Goal: Task Accomplishment & Management: Manage account settings

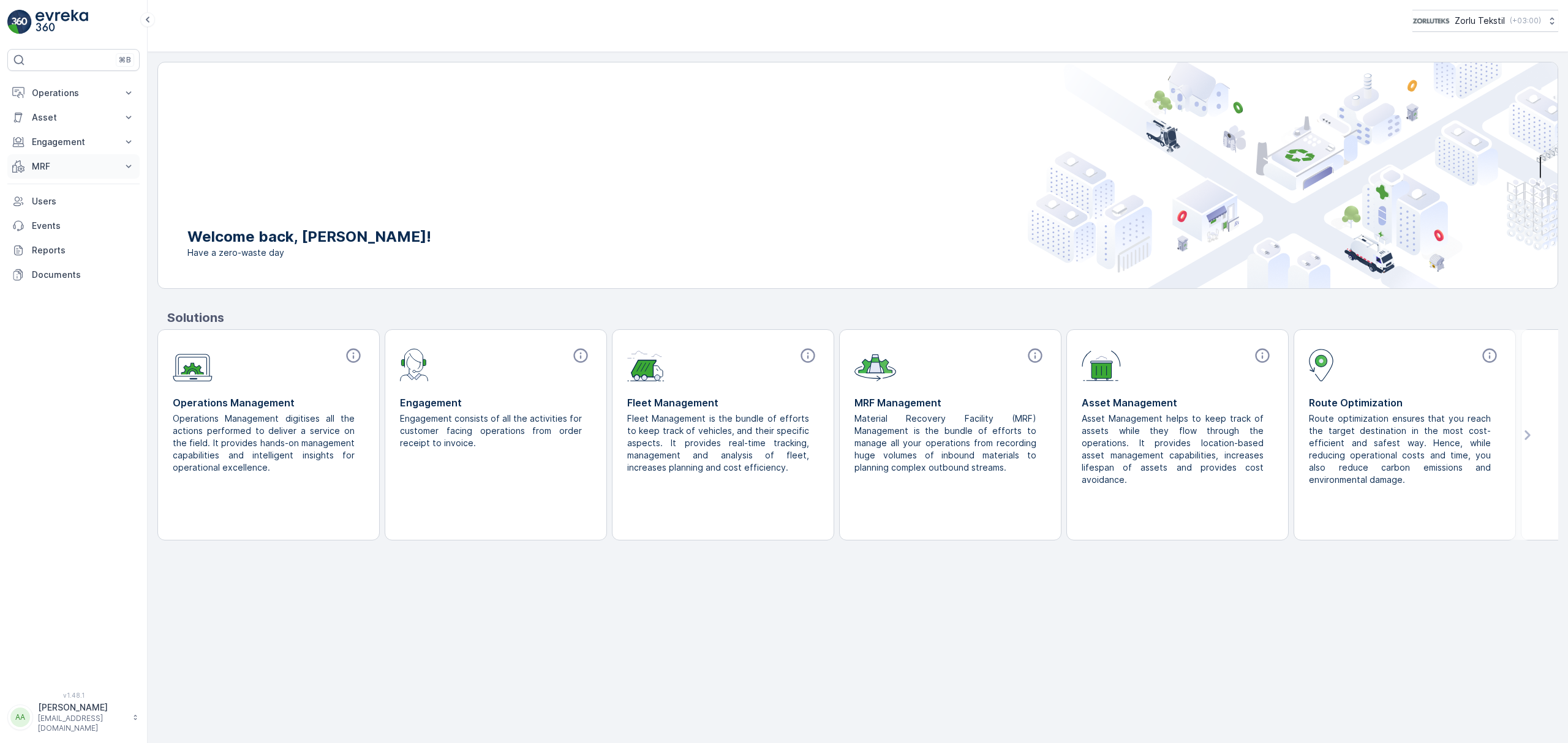
click at [81, 172] on p "MRF" at bounding box center [73, 167] width 83 height 12
click at [45, 208] on p "Gelen" at bounding box center [44, 205] width 25 height 12
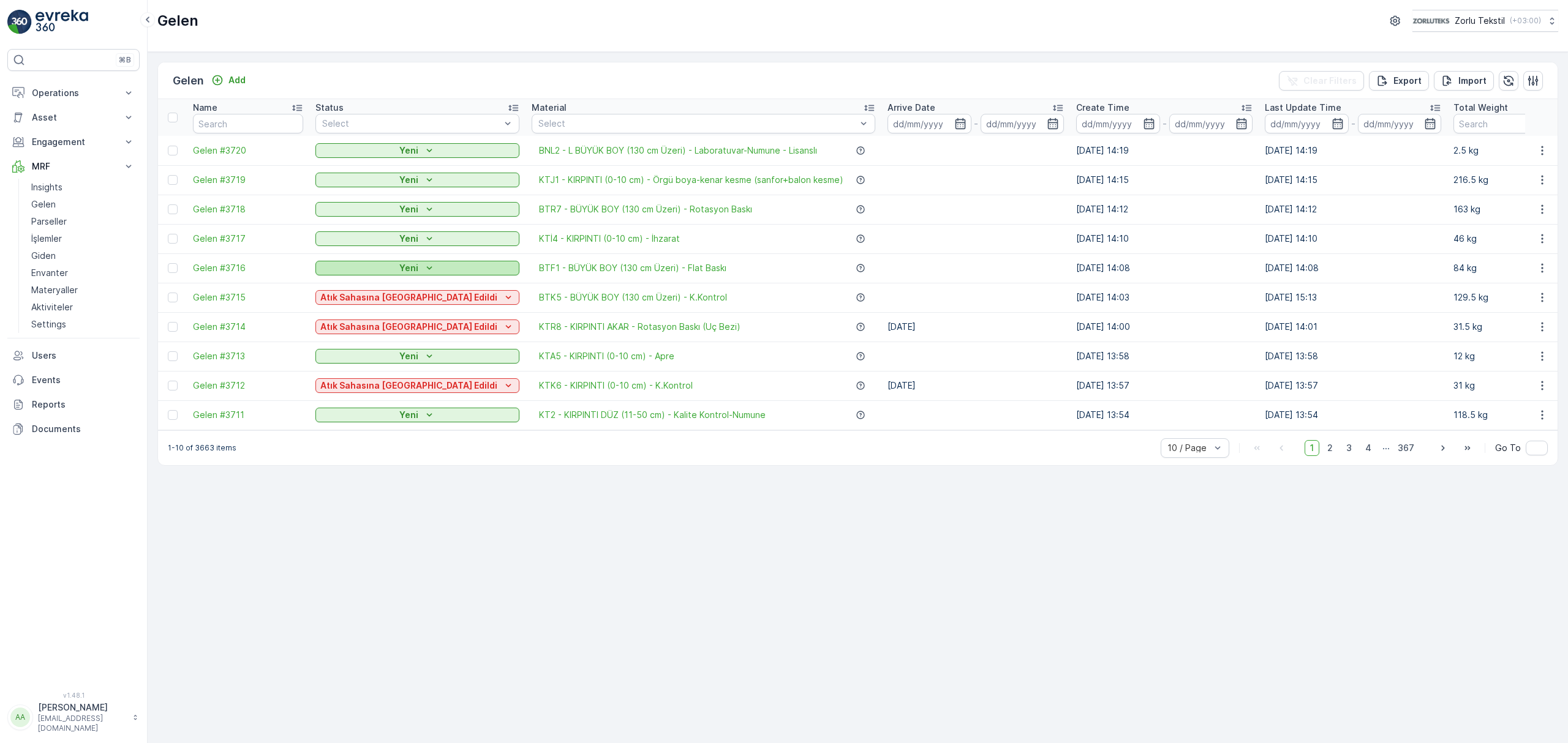
click at [408, 265] on div "Yeni" at bounding box center [418, 268] width 194 height 12
click at [670, 268] on div "BTF1 - BÜYÜK BOY (130 cm Üzeri) - Flat Baskı" at bounding box center [703, 268] width 344 height 12
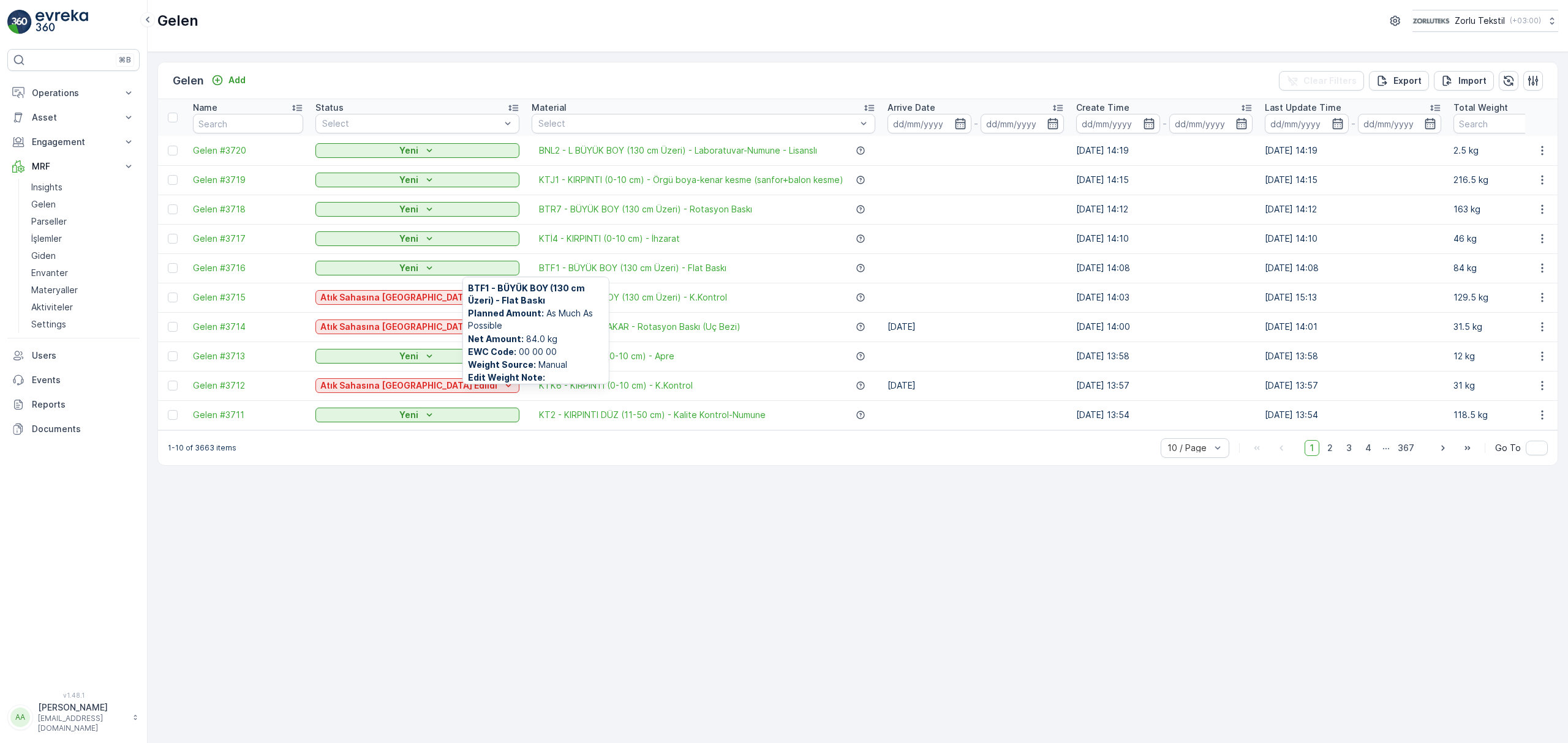
click at [879, 50] on div "Gelen Zorlu Tekstil ( +03:00 )" at bounding box center [858, 26] width 1420 height 52
click at [591, 83] on div "Gelen Add Clear Filters Export Import" at bounding box center [858, 81] width 1400 height 37
click at [226, 82] on div "Add" at bounding box center [229, 81] width 34 height 12
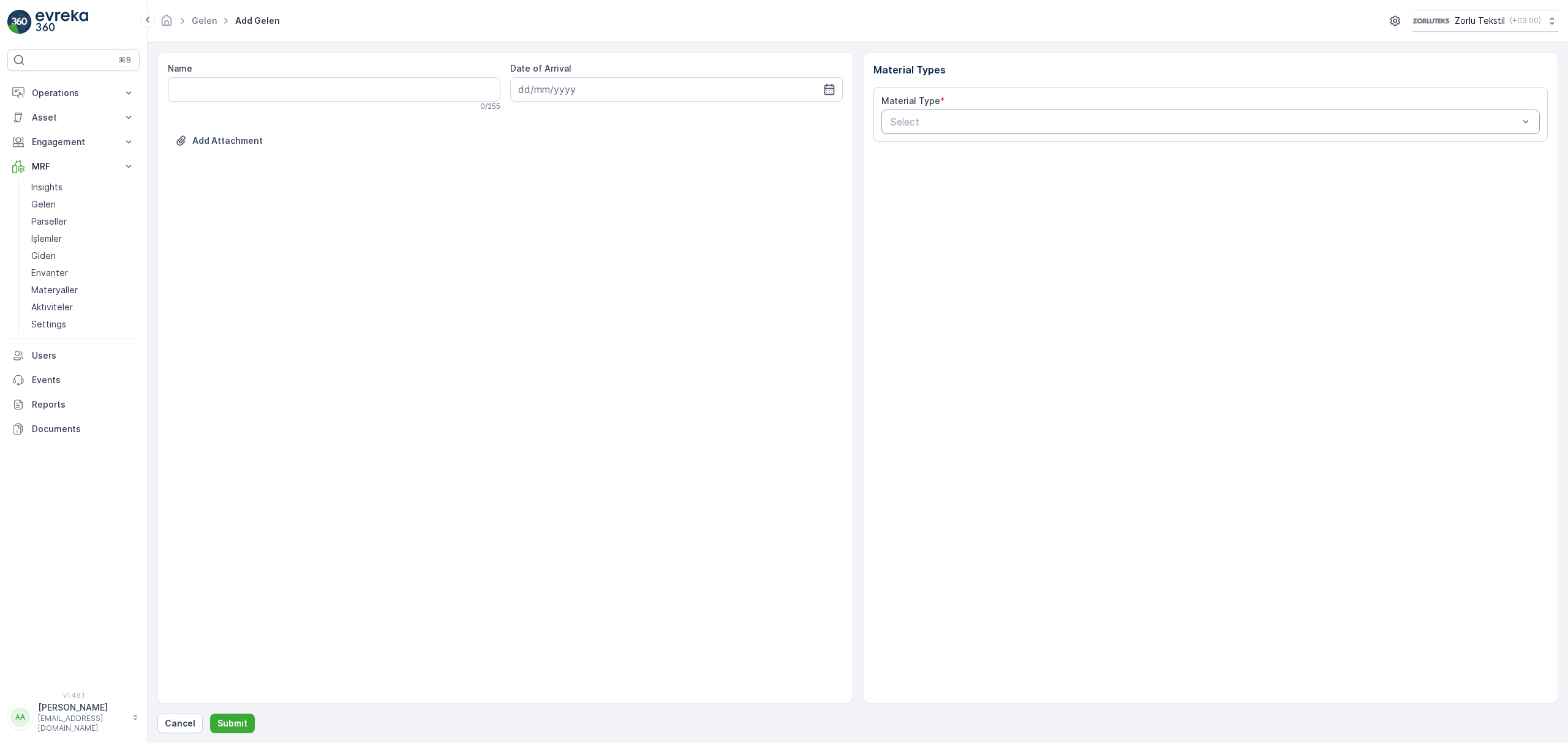
click at [1313, 133] on div "Select" at bounding box center [1211, 122] width 659 height 25
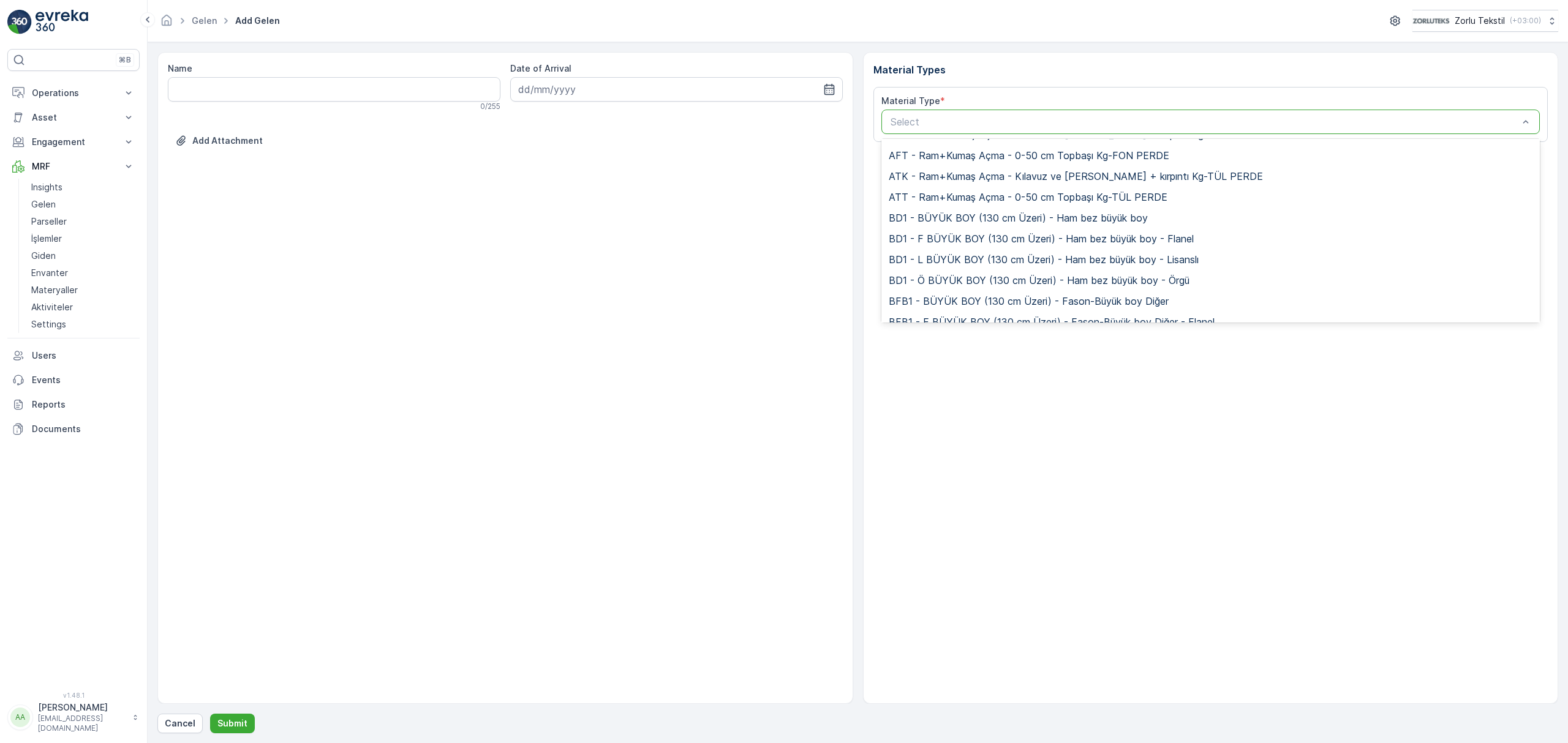
scroll to position [245, 0]
click at [944, 187] on div "BFB1 - BÜYÜK BOY (130 cm Üzeri) - Fason-Büyük boy Diğer" at bounding box center [1211, 178] width 659 height 21
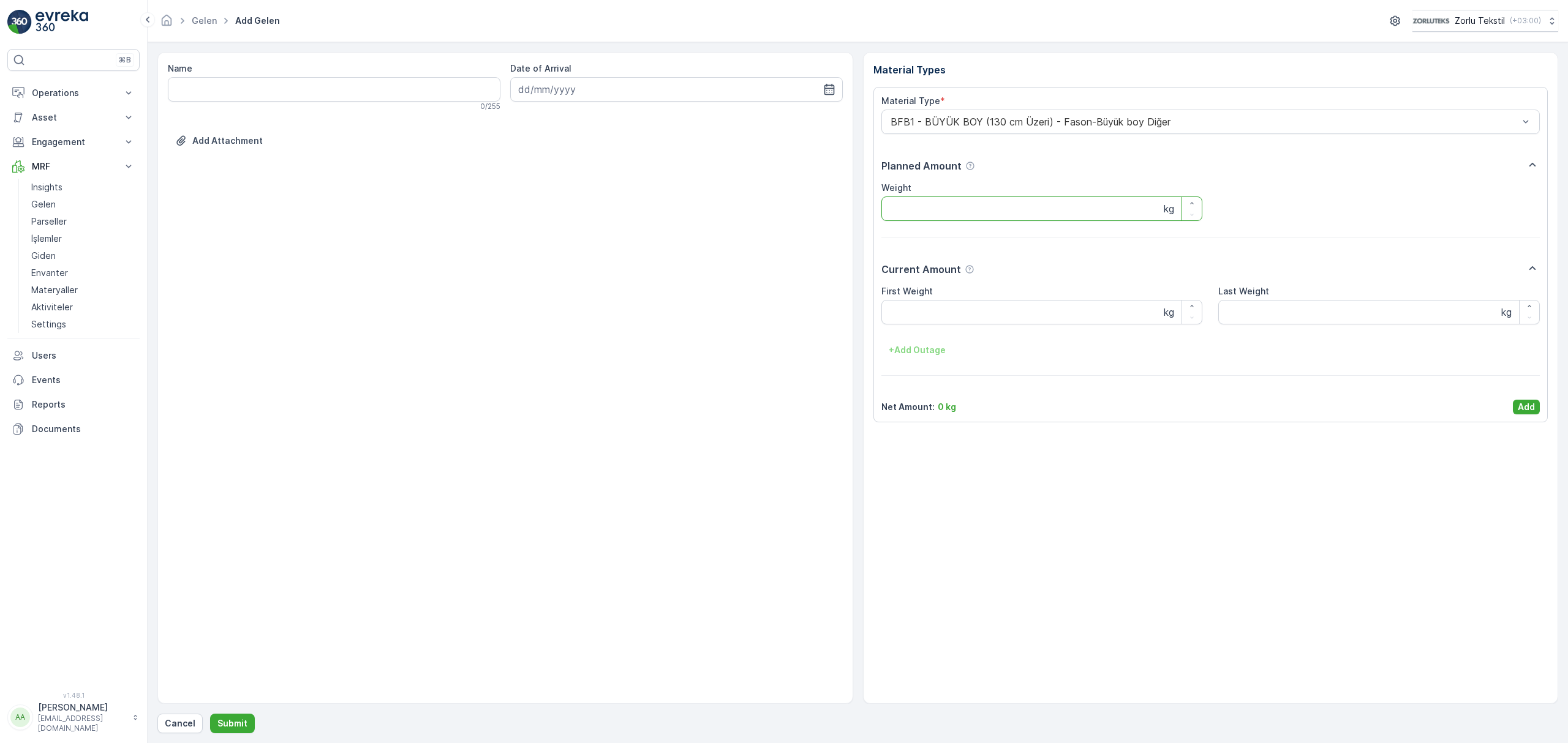
click at [949, 210] on input "Weight" at bounding box center [1042, 209] width 322 height 25
click at [949, 265] on p "Current Amount" at bounding box center [921, 269] width 79 height 15
click at [887, 267] on p "Current Amount" at bounding box center [921, 269] width 79 height 15
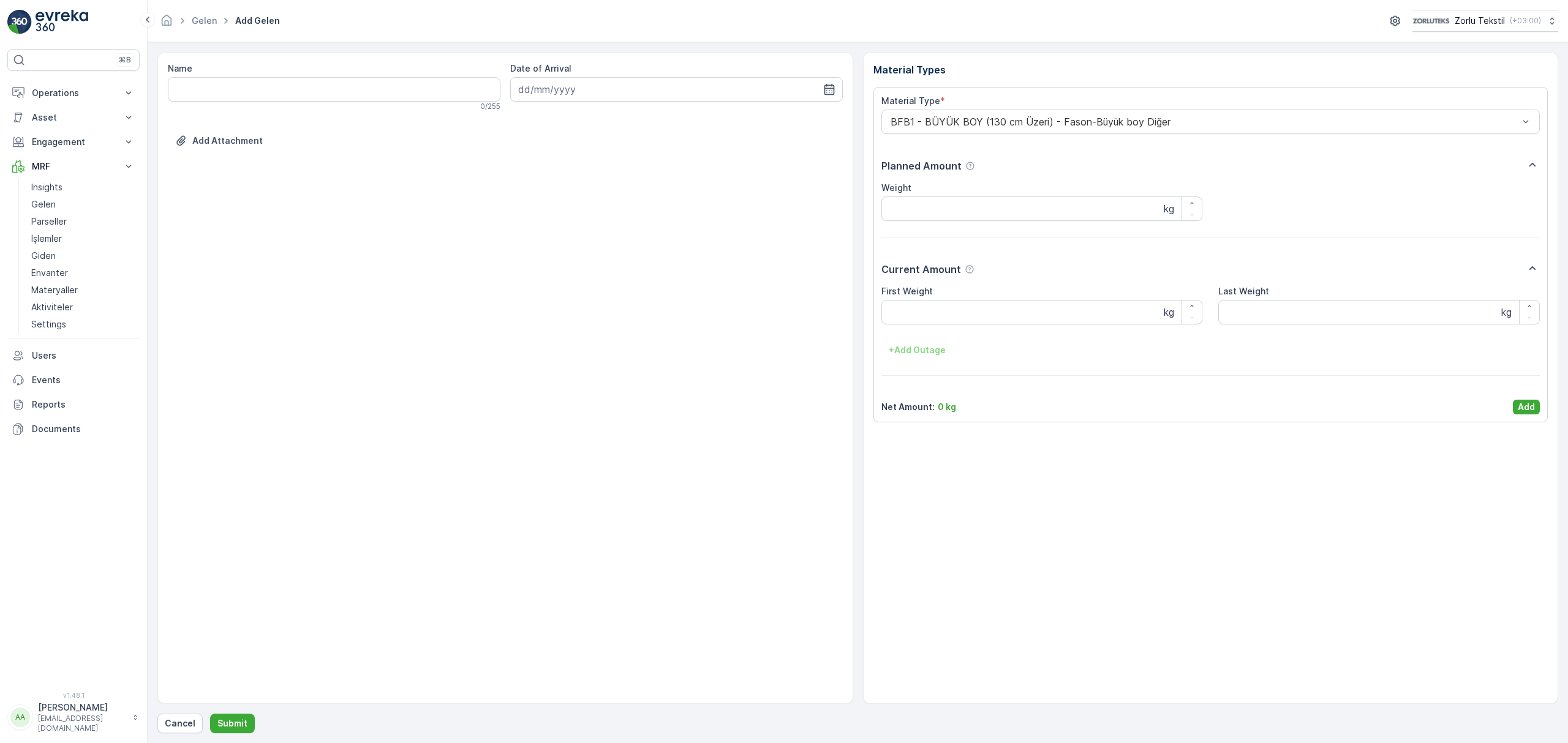
drag, startPoint x: 1136, startPoint y: 275, endPoint x: 1026, endPoint y: 275, distance: 110.0
click at [1135, 275] on div "Current Amount" at bounding box center [1211, 269] width 659 height 17
drag, startPoint x: 995, startPoint y: 274, endPoint x: 961, endPoint y: 274, distance: 34.0
click at [961, 274] on div "Current Amount" at bounding box center [1211, 269] width 659 height 17
click at [1016, 272] on div "Current Amount" at bounding box center [1211, 269] width 659 height 17
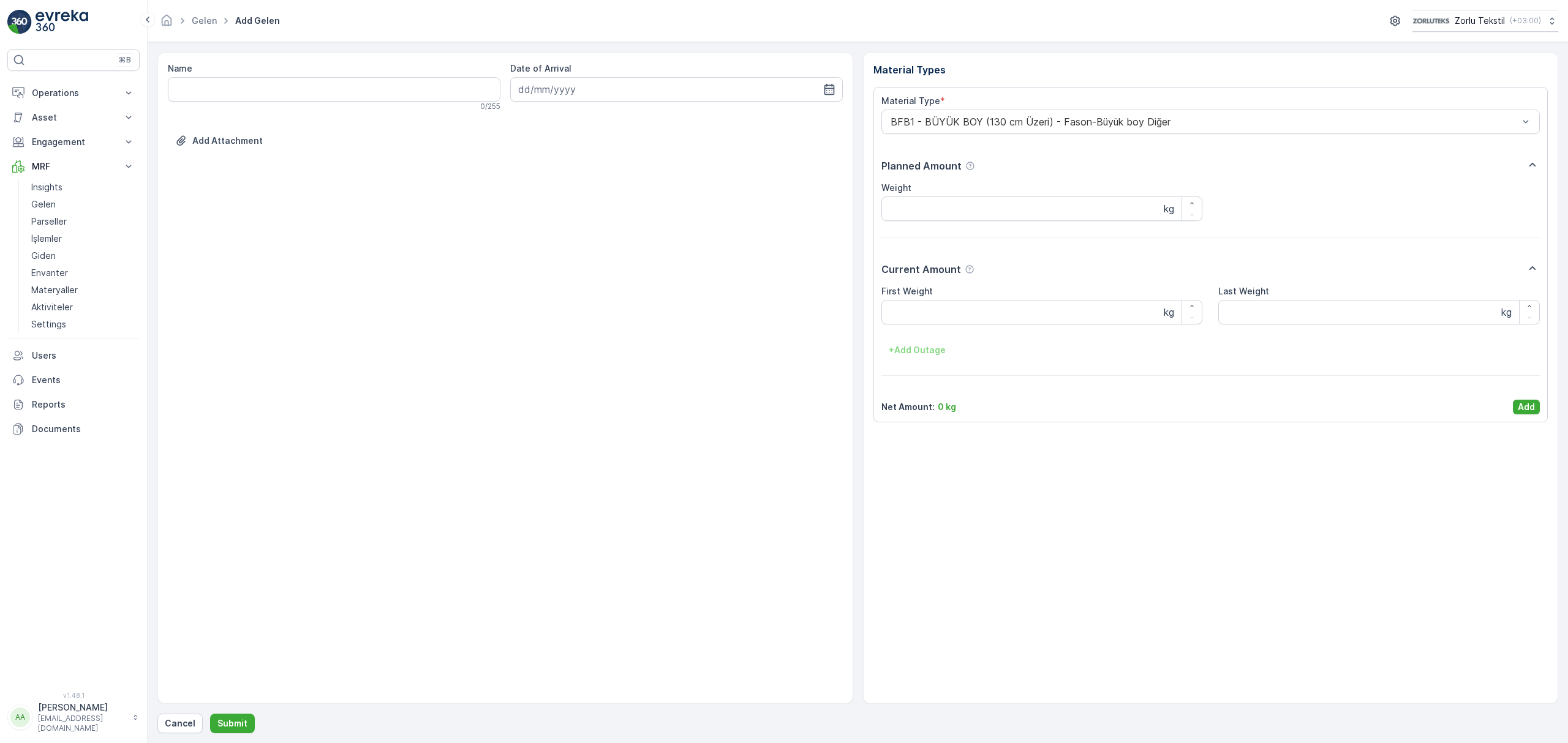
click at [1287, 253] on div "Material Type * BFB1 - BÜYÜK BOY (130 cm Üzeri) - Fason-Büyük boy Diğer Planned…" at bounding box center [1211, 254] width 659 height 320
click at [1254, 218] on div "Weight kg" at bounding box center [1211, 202] width 659 height 39
click at [889, 162] on p "Planned Amount" at bounding box center [921, 166] width 80 height 15
click at [944, 170] on p "Planned Amount" at bounding box center [921, 166] width 80 height 15
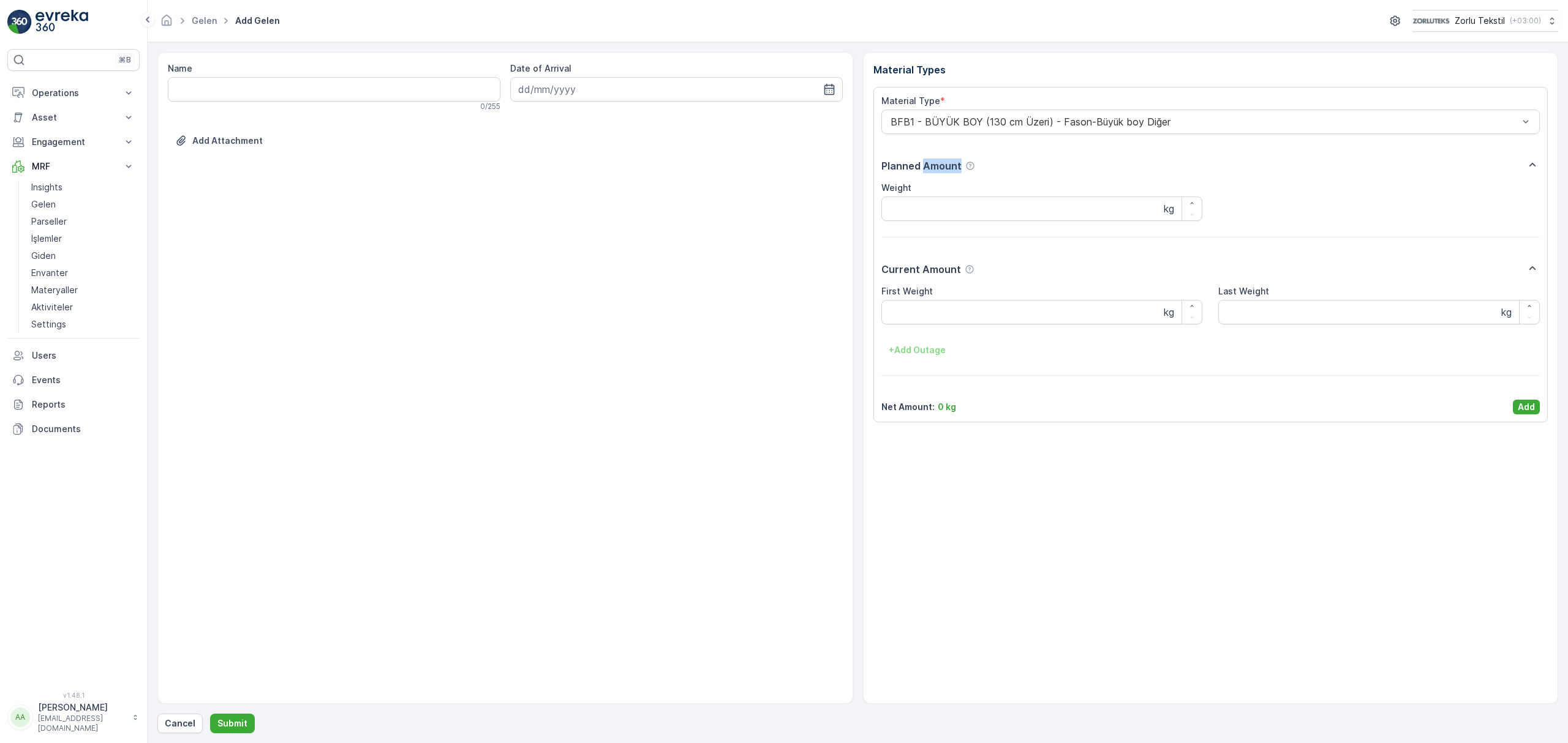
click at [944, 170] on p "Planned Amount" at bounding box center [921, 166] width 80 height 15
click at [1077, 169] on div "Planned Amount" at bounding box center [1211, 165] width 659 height 17
click at [596, 90] on input at bounding box center [676, 89] width 333 height 25
click at [168, 22] on icon "Homepage" at bounding box center [167, 20] width 10 height 11
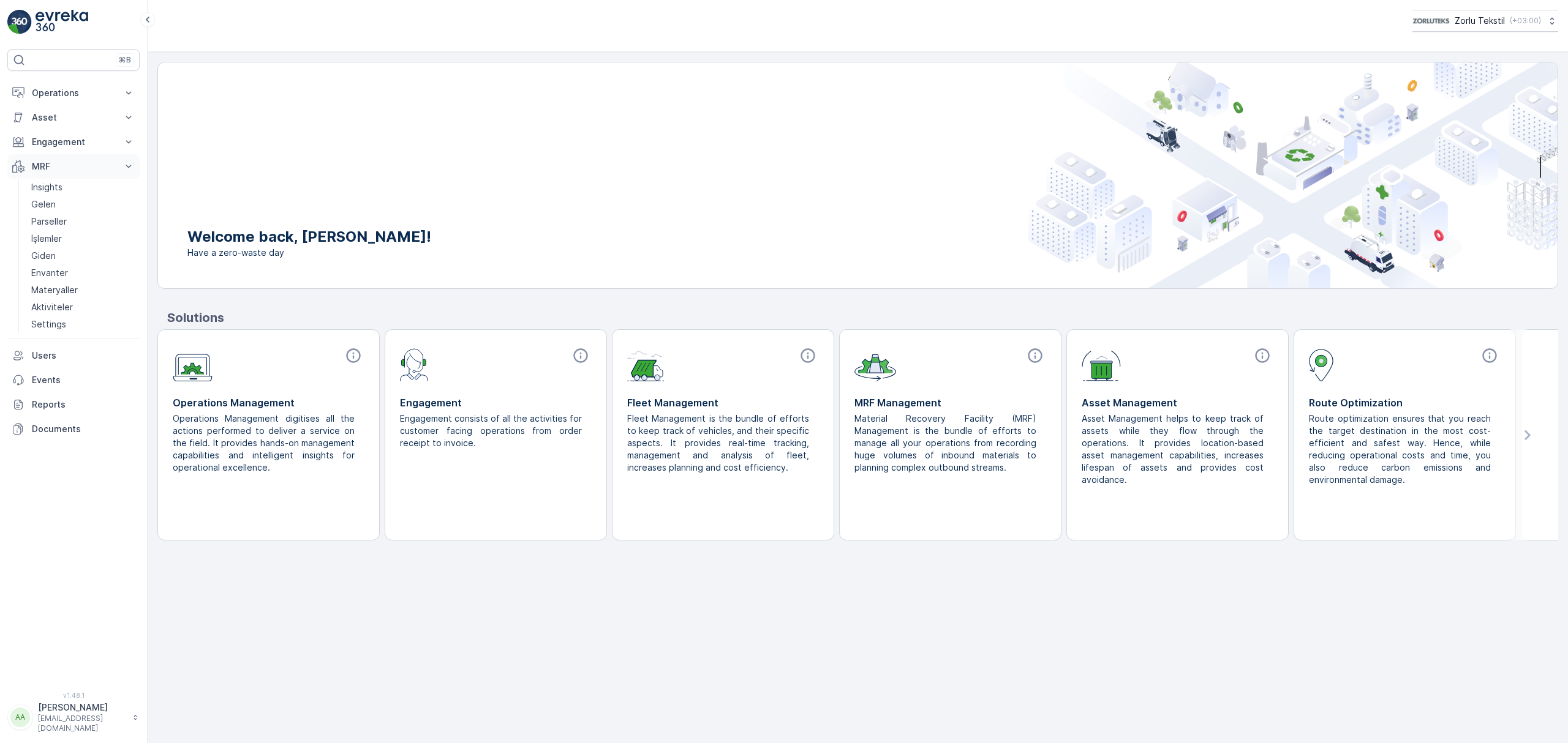
click at [58, 170] on p "MRF" at bounding box center [73, 167] width 83 height 12
click at [63, 172] on p "MRF" at bounding box center [73, 167] width 83 height 12
click at [55, 204] on link "Gelen" at bounding box center [83, 205] width 113 height 17
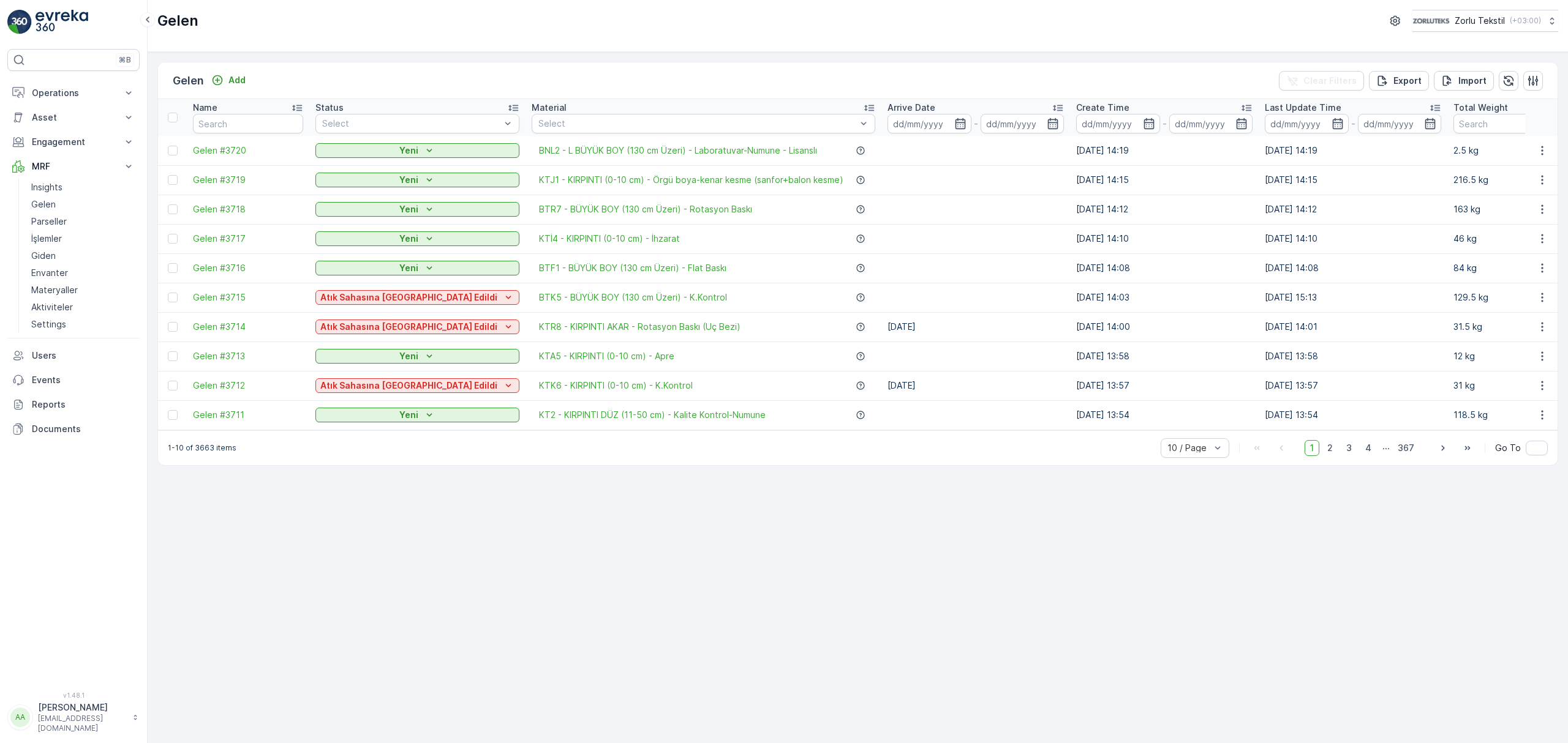
click at [881, 302] on td at bounding box center [975, 297] width 189 height 29
click at [220, 264] on span "Gelen #3716" at bounding box center [248, 268] width 110 height 12
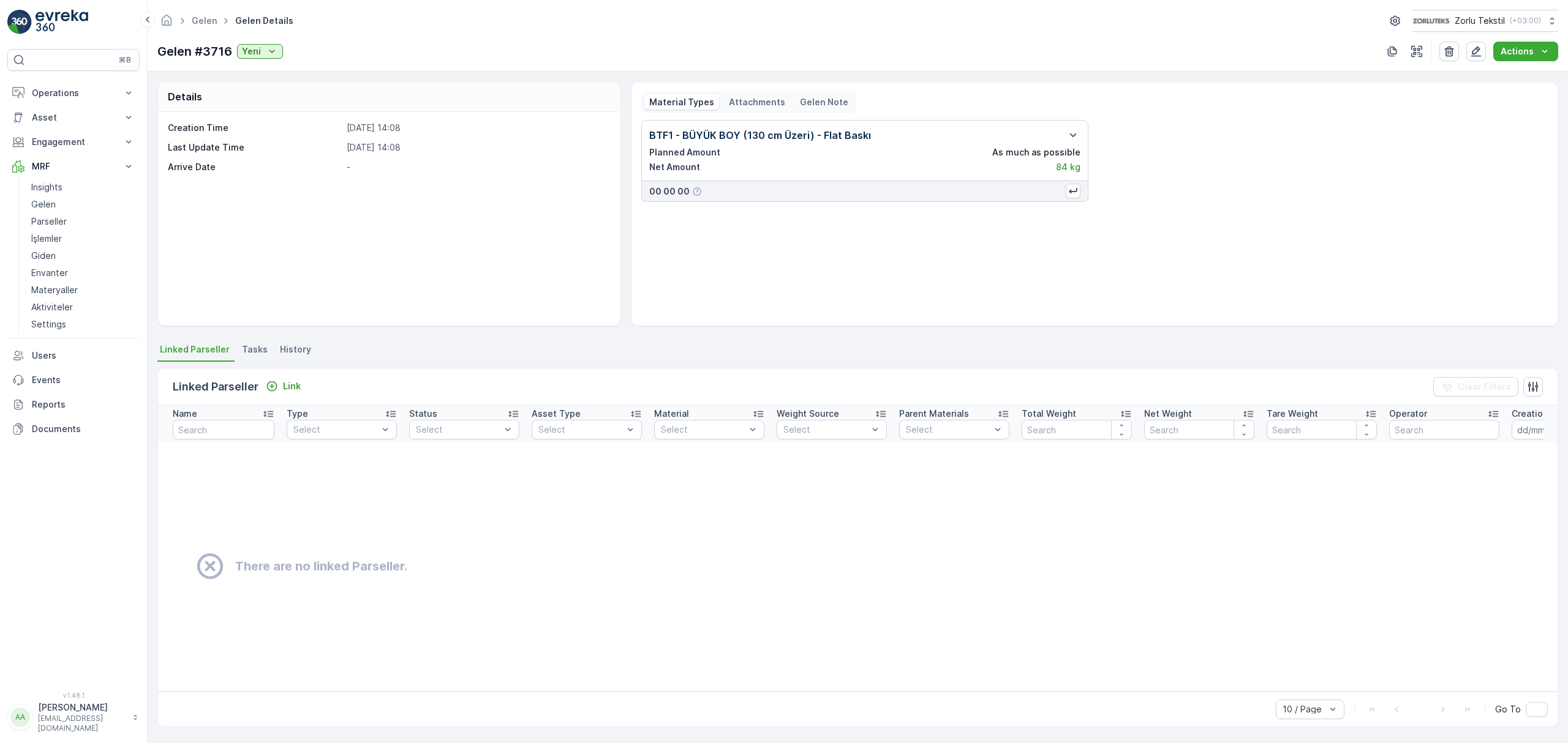
click at [201, 50] on p "Gelen #3716" at bounding box center [195, 52] width 75 height 18
click at [258, 22] on span "Gelen Details" at bounding box center [264, 21] width 63 height 12
click at [212, 25] on link "Gelen" at bounding box center [204, 20] width 25 height 10
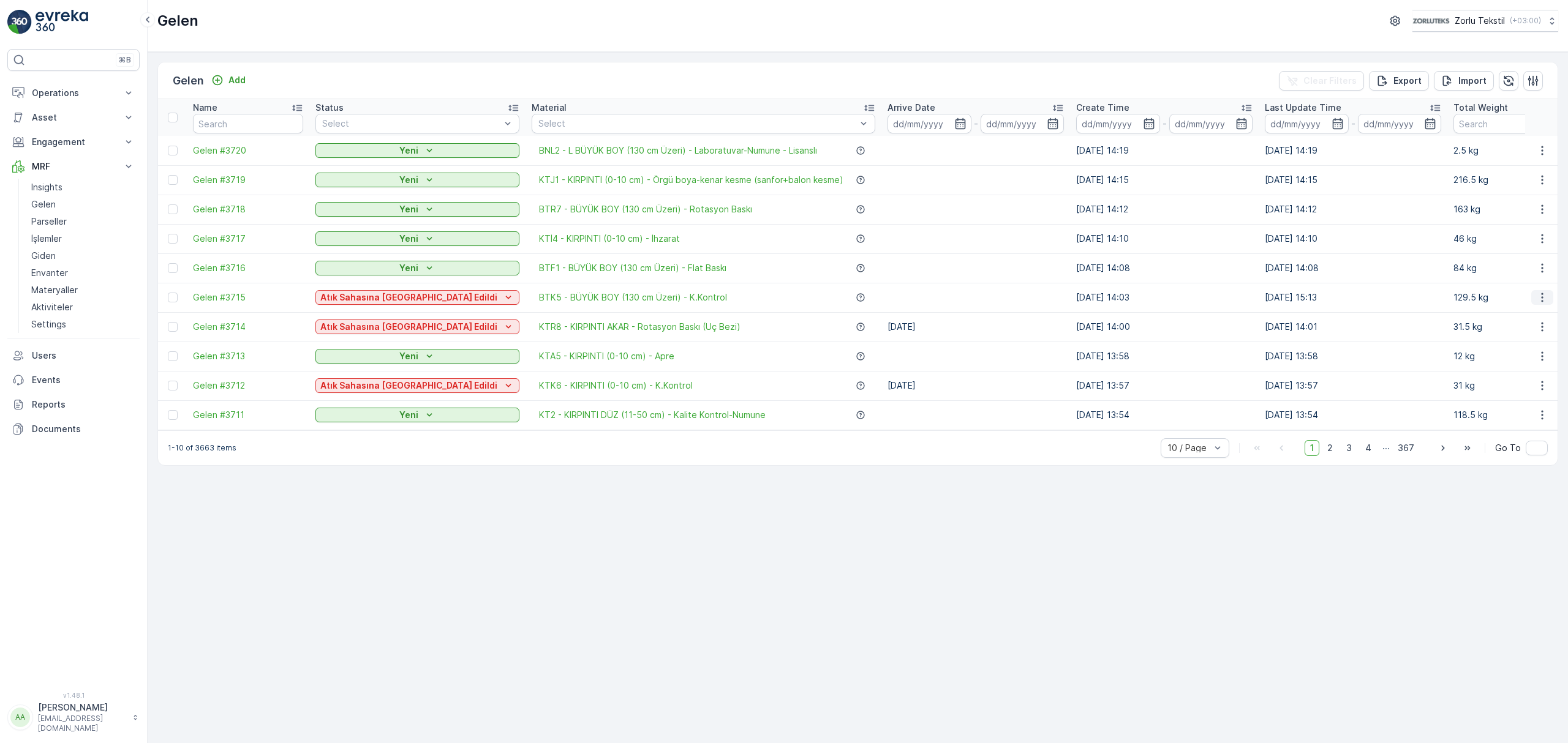
click at [1537, 299] on icon "button" at bounding box center [1542, 297] width 12 height 12
click at [1535, 333] on div "Edit Gelen" at bounding box center [1524, 334] width 89 height 17
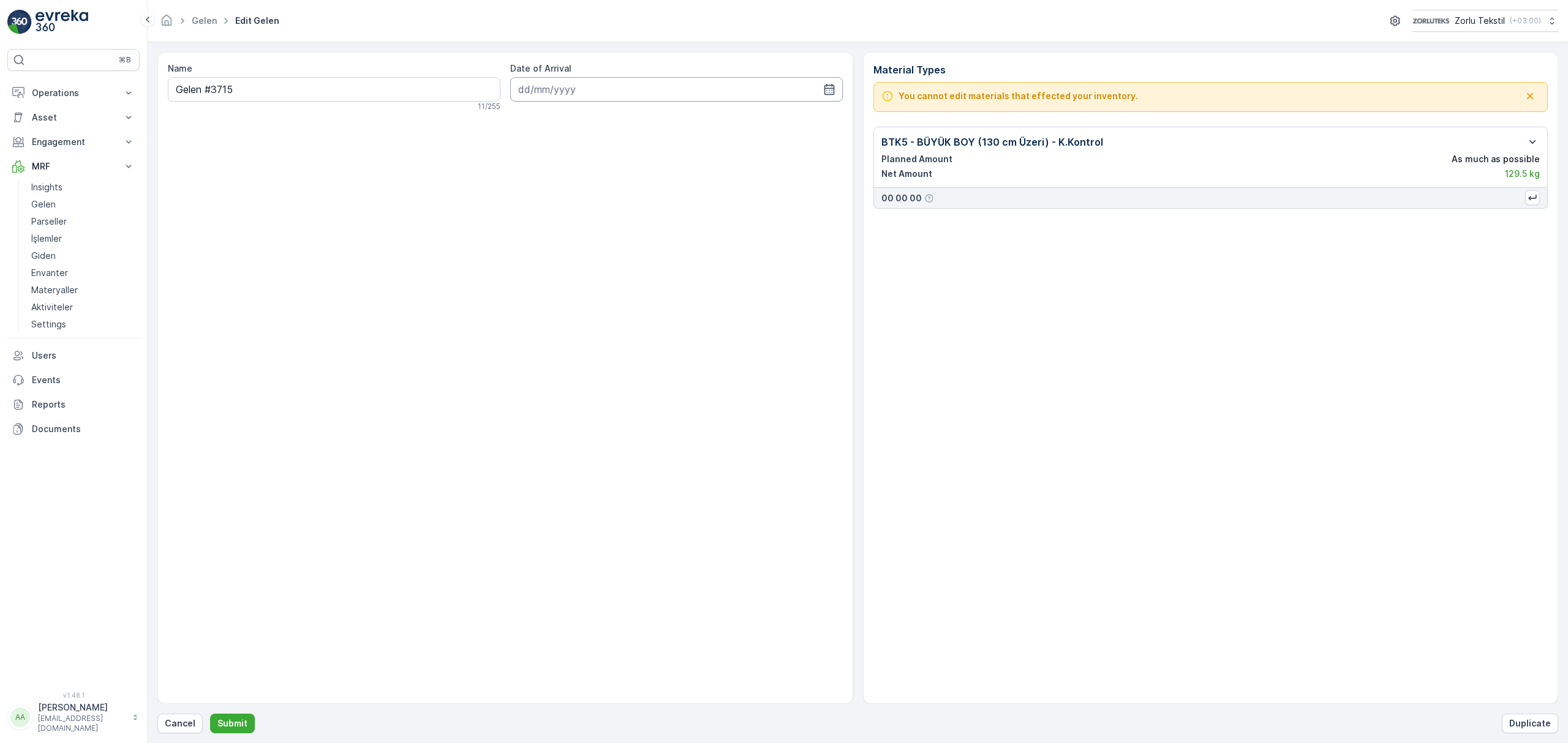
click at [691, 98] on input at bounding box center [676, 89] width 333 height 25
click at [541, 230] on td "17" at bounding box center [531, 242] width 22 height 25
drag, startPoint x: 692, startPoint y: 222, endPoint x: 765, endPoint y: 214, distance: 73.4
click at [698, 222] on div "Name Gelen #3715 11 / 255 Date of Arrival" at bounding box center [505, 378] width 695 height 652
click at [777, 212] on div "Name Gelen #3715 11 / 255 Date of Arrival" at bounding box center [505, 378] width 695 height 652
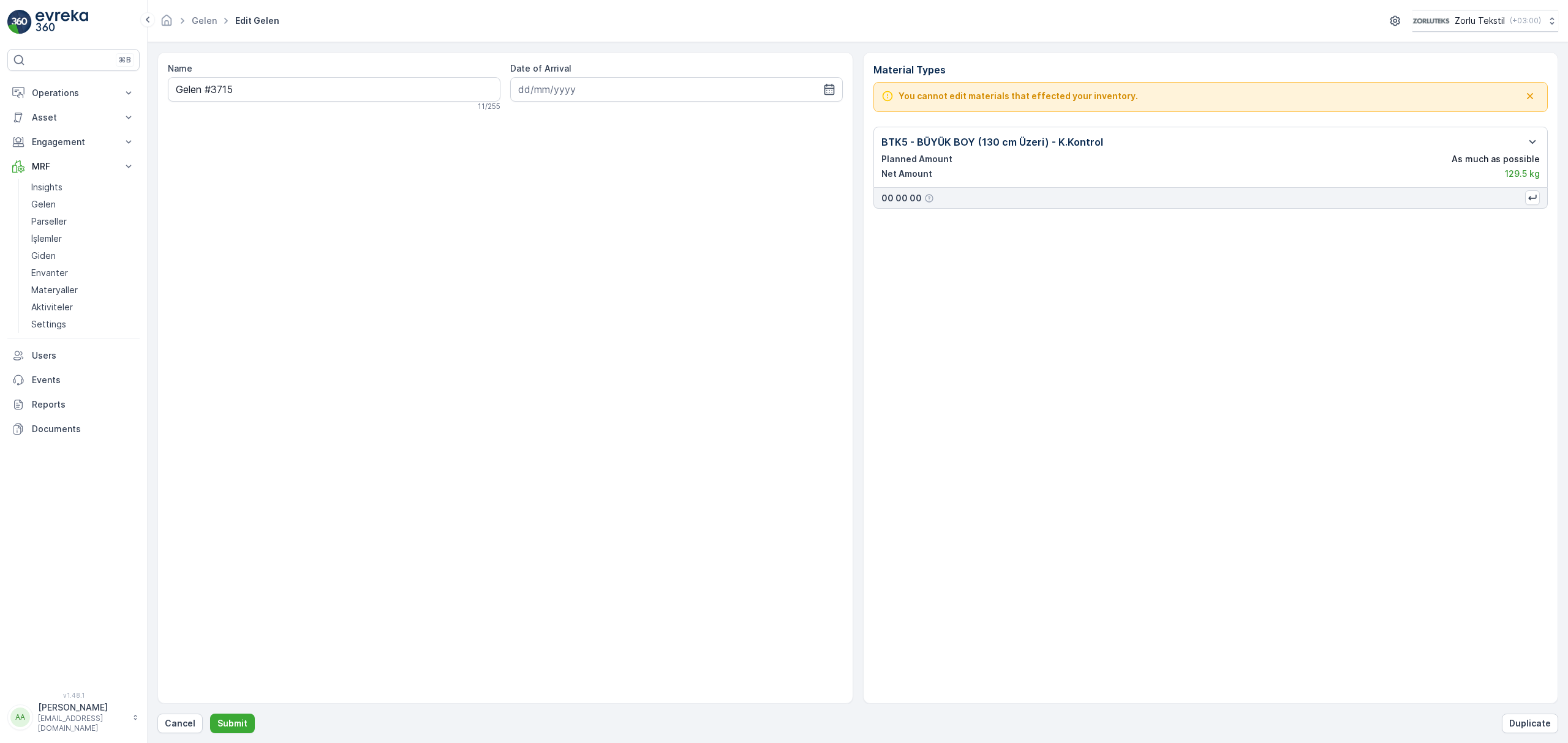
click at [567, 175] on div "Name Gelen #3715 11 / 255 Date of Arrival" at bounding box center [505, 378] width 695 height 652
click at [562, 104] on div "Date of Arrival" at bounding box center [676, 87] width 333 height 49
click at [561, 93] on input at bounding box center [676, 89] width 333 height 25
drag, startPoint x: 552, startPoint y: 260, endPoint x: 653, endPoint y: 253, distance: 101.2
click at [552, 261] on div "25" at bounding box center [553, 265] width 20 height 20
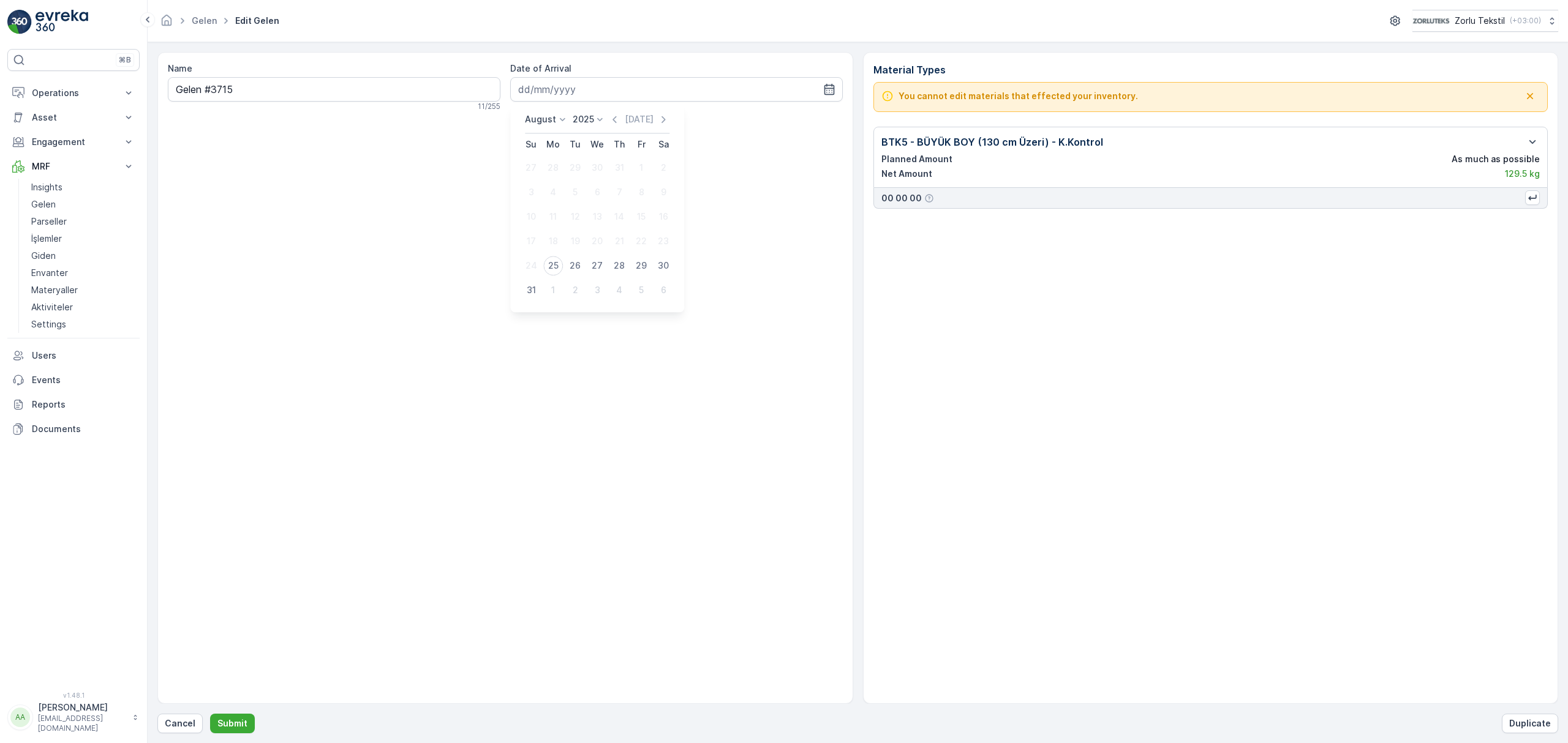
type input "[DATE]"
drag, startPoint x: 735, startPoint y: 199, endPoint x: 723, endPoint y: 194, distance: 13.0
click at [731, 197] on div "Name Gelen #3715 11 / 255 Date of Arrival 25.08.2025" at bounding box center [505, 378] width 695 height 652
click at [505, 299] on div "Name Gelen #3715 11 / 255 Date of Arrival 25.08.2025" at bounding box center [505, 378] width 695 height 652
click at [258, 18] on span "Edit Gelen" at bounding box center [257, 21] width 49 height 12
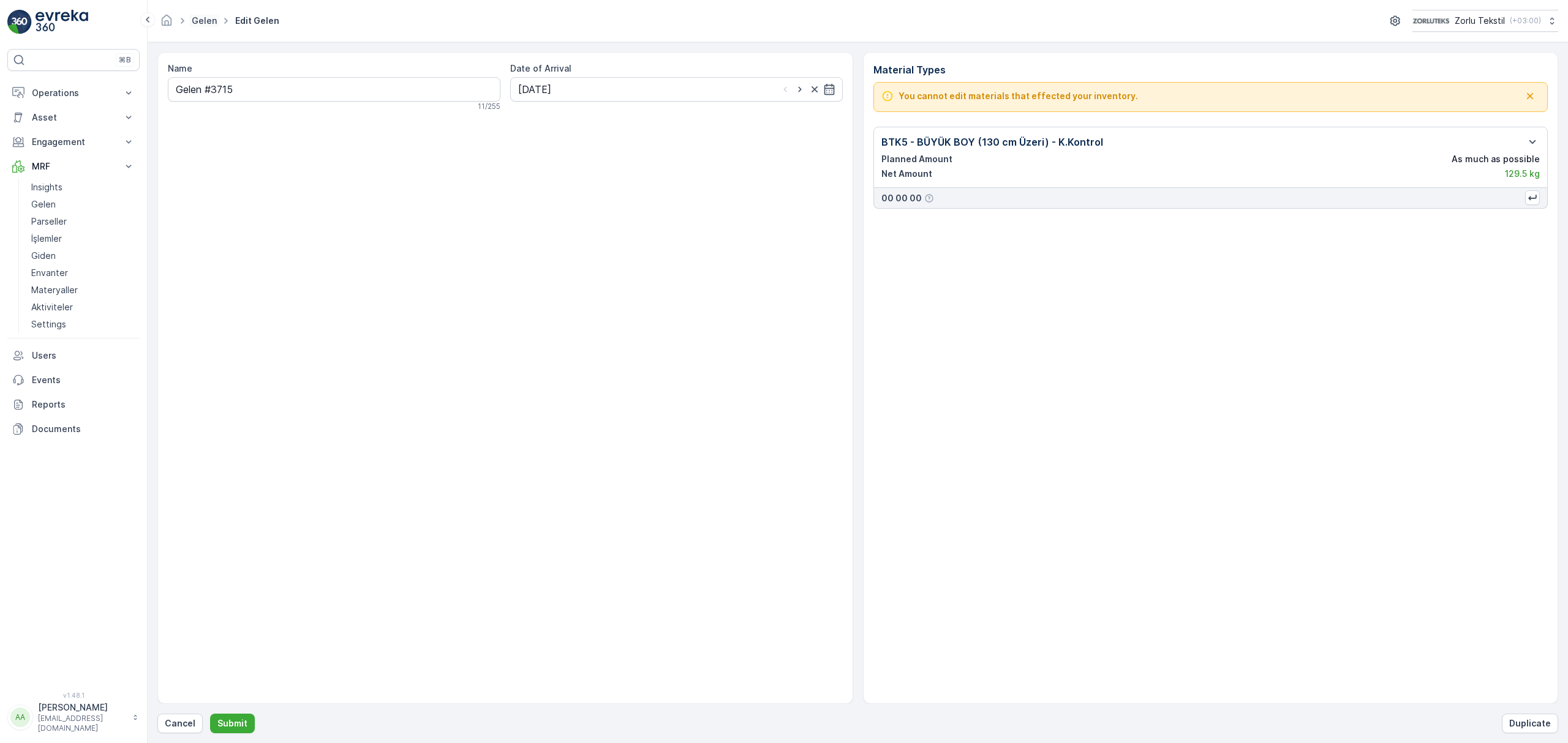
click at [204, 20] on link "Gelen" at bounding box center [204, 20] width 25 height 10
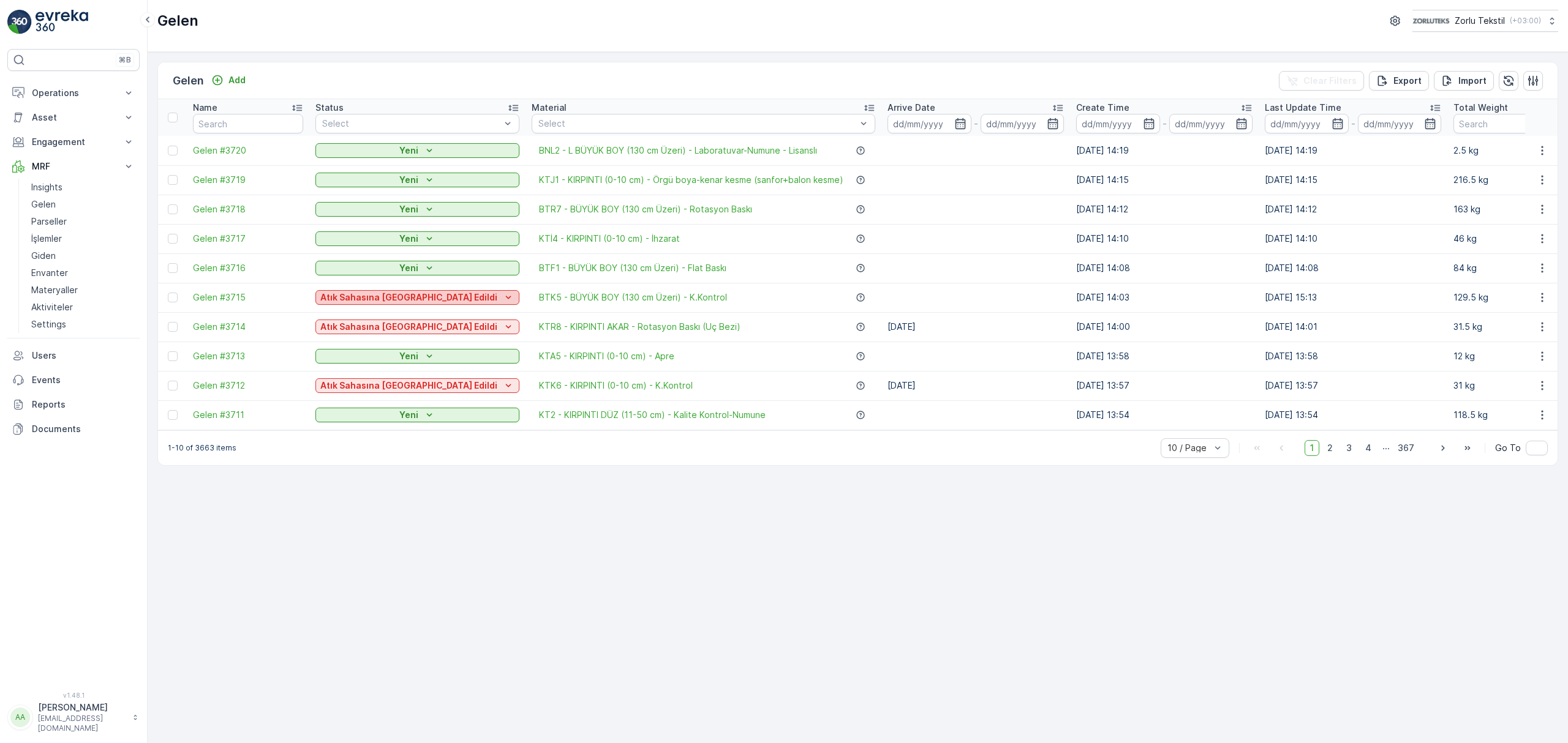
click at [502, 299] on icon "Atık Sahasına Kabul Edildi" at bounding box center [509, 297] width 12 height 12
click at [694, 78] on div "Gelen Add Clear Filters Export Import" at bounding box center [858, 81] width 1400 height 37
click at [1547, 267] on icon "button" at bounding box center [1542, 268] width 12 height 12
click at [1524, 307] on span "Edit Gelen" at bounding box center [1507, 304] width 43 height 12
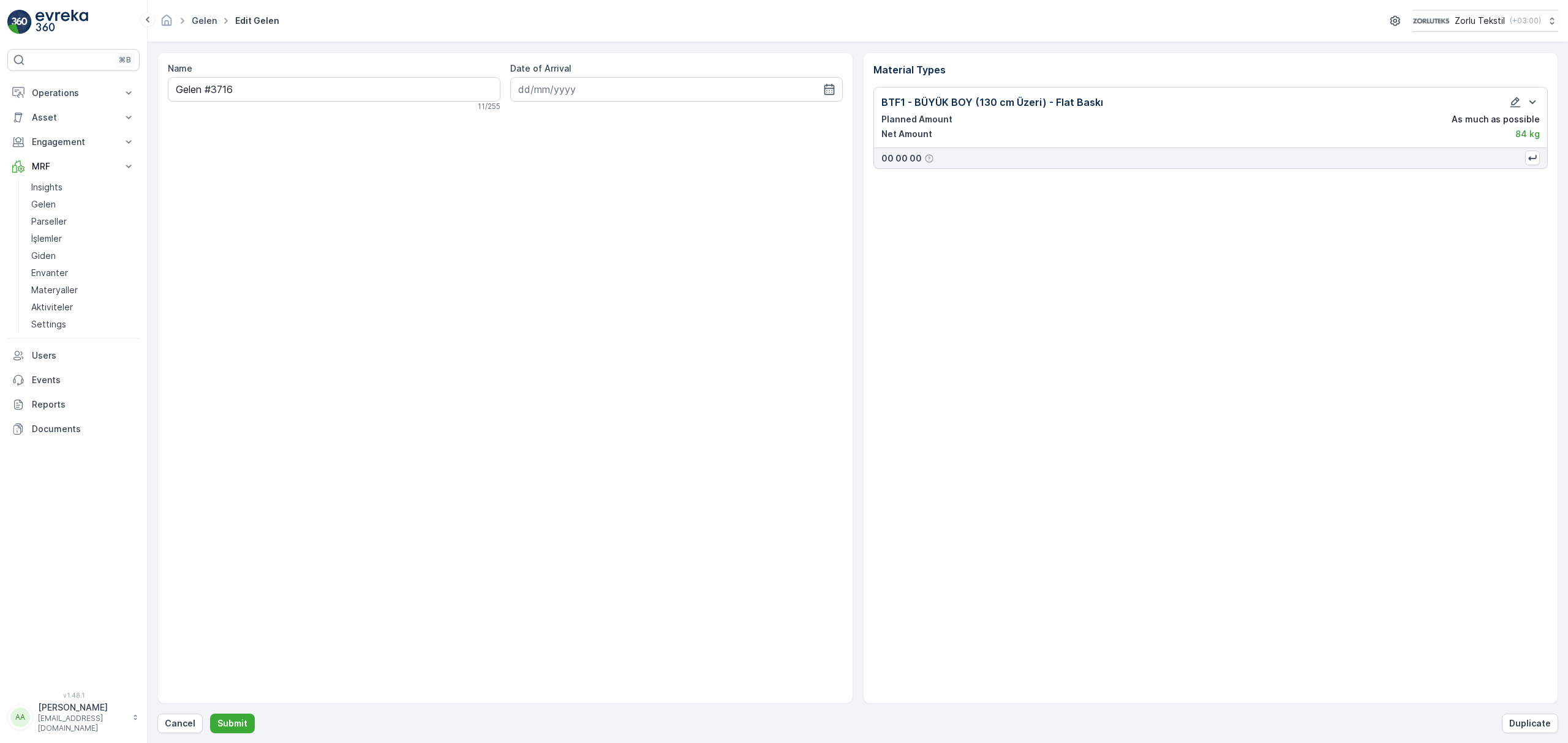
click at [194, 25] on link "Gelen" at bounding box center [204, 20] width 25 height 10
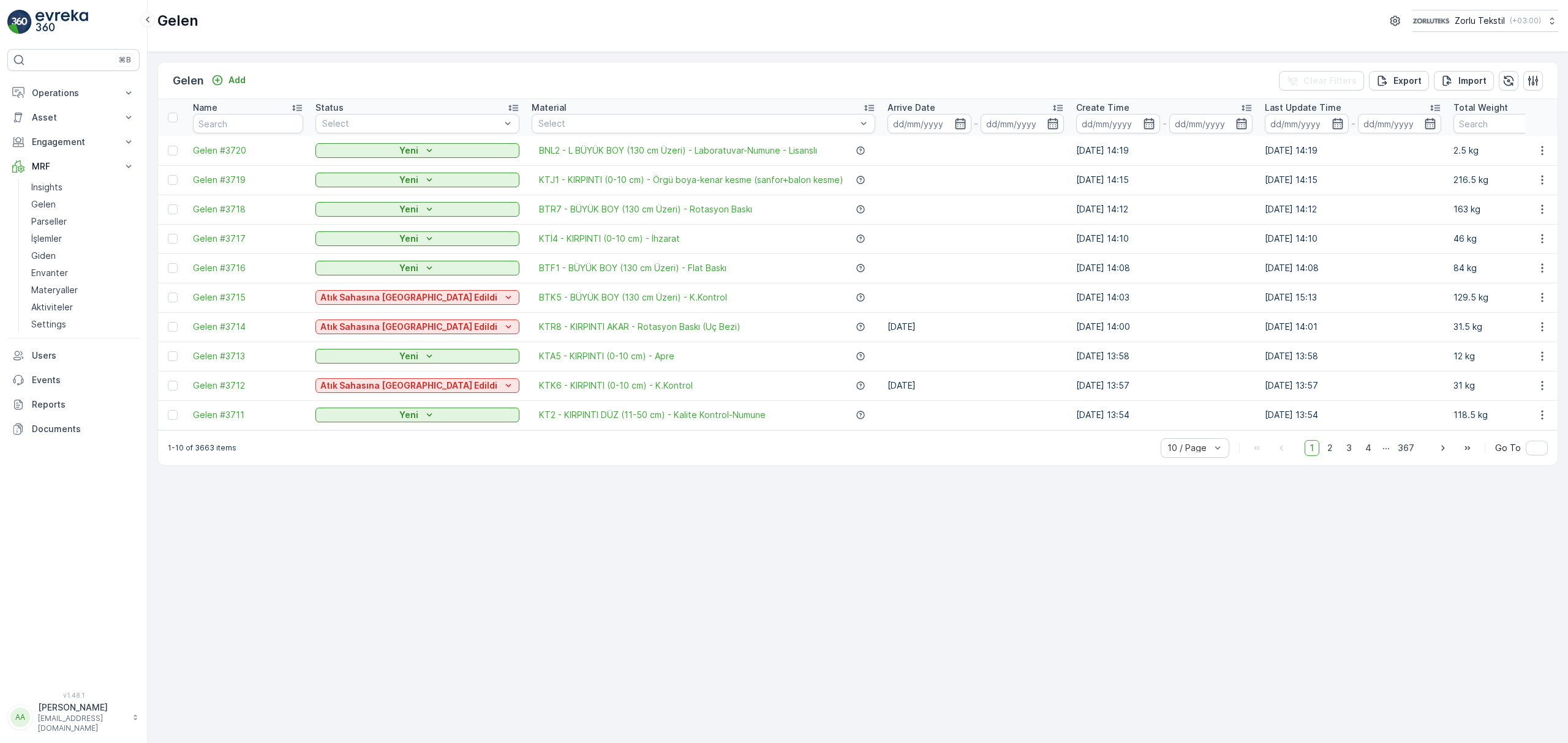
click at [965, 73] on div "Gelen Add Clear Filters Export Import" at bounding box center [858, 81] width 1400 height 37
click at [1546, 417] on icon "button" at bounding box center [1542, 415] width 12 height 12
click at [1537, 388] on icon "button" at bounding box center [1542, 386] width 12 height 12
click at [1492, 422] on span "Edit Gelen" at bounding box center [1507, 422] width 43 height 12
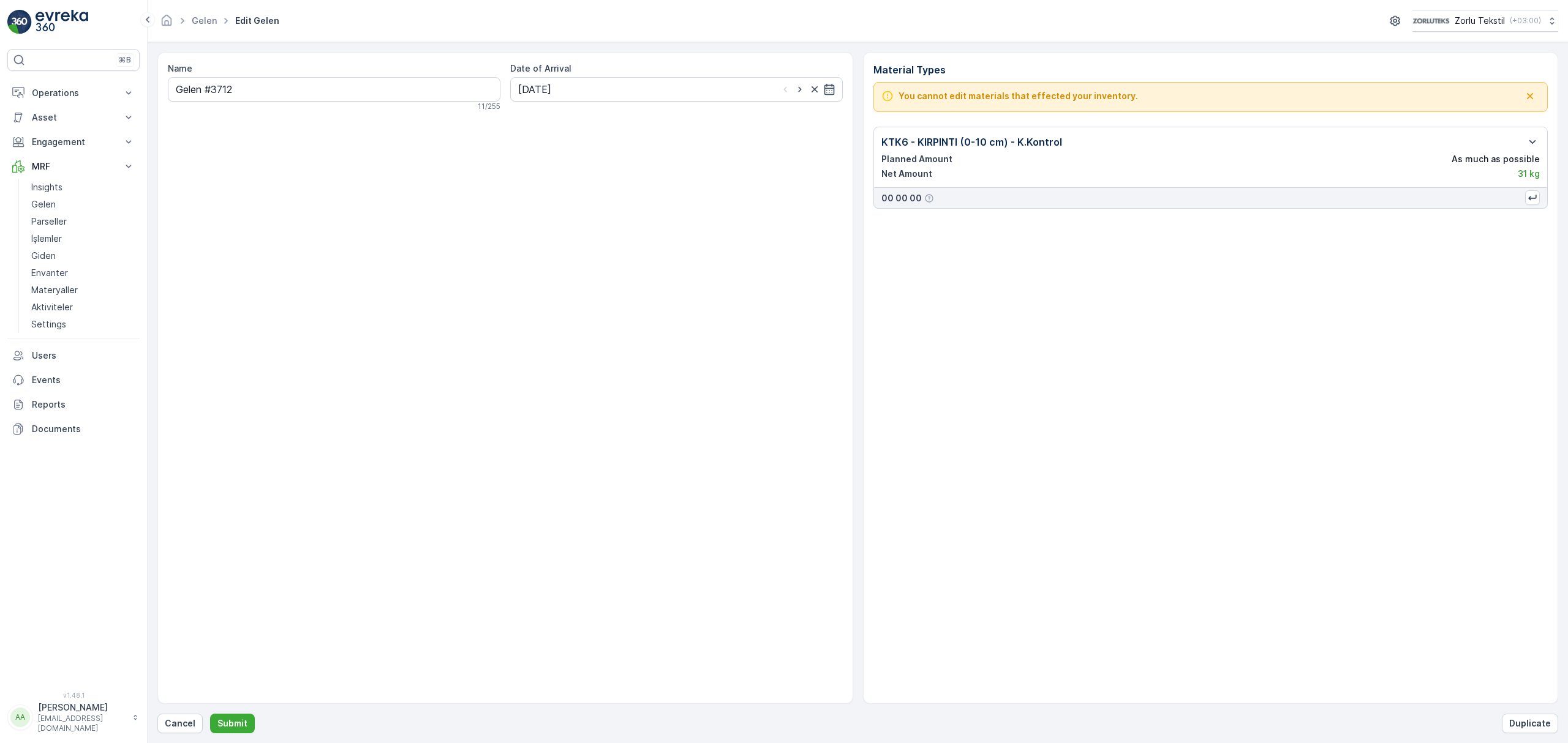
click at [916, 162] on p "Planned Amount" at bounding box center [917, 159] width 71 height 12
click at [911, 179] on p "Net Amount" at bounding box center [906, 174] width 51 height 12
click at [912, 165] on p "Planned Amount" at bounding box center [917, 159] width 71 height 12
click at [946, 165] on p "Planned Amount" at bounding box center [917, 159] width 71 height 12
click at [204, 22] on link "Gelen" at bounding box center [204, 20] width 25 height 10
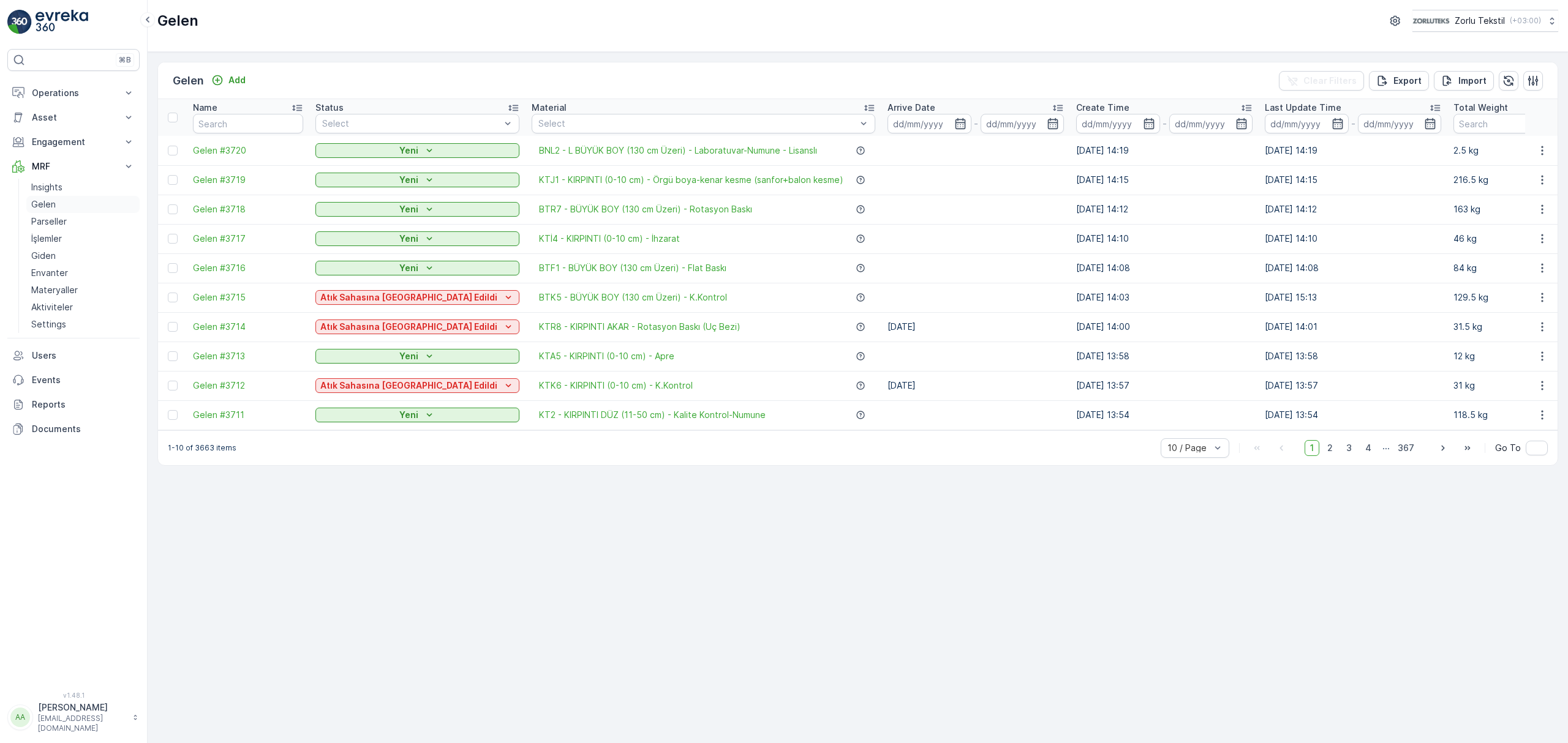
click at [57, 202] on link "Gelen" at bounding box center [83, 205] width 113 height 17
click at [42, 205] on p "Gelen" at bounding box center [44, 205] width 25 height 12
click at [881, 324] on td "[DATE]" at bounding box center [975, 327] width 189 height 29
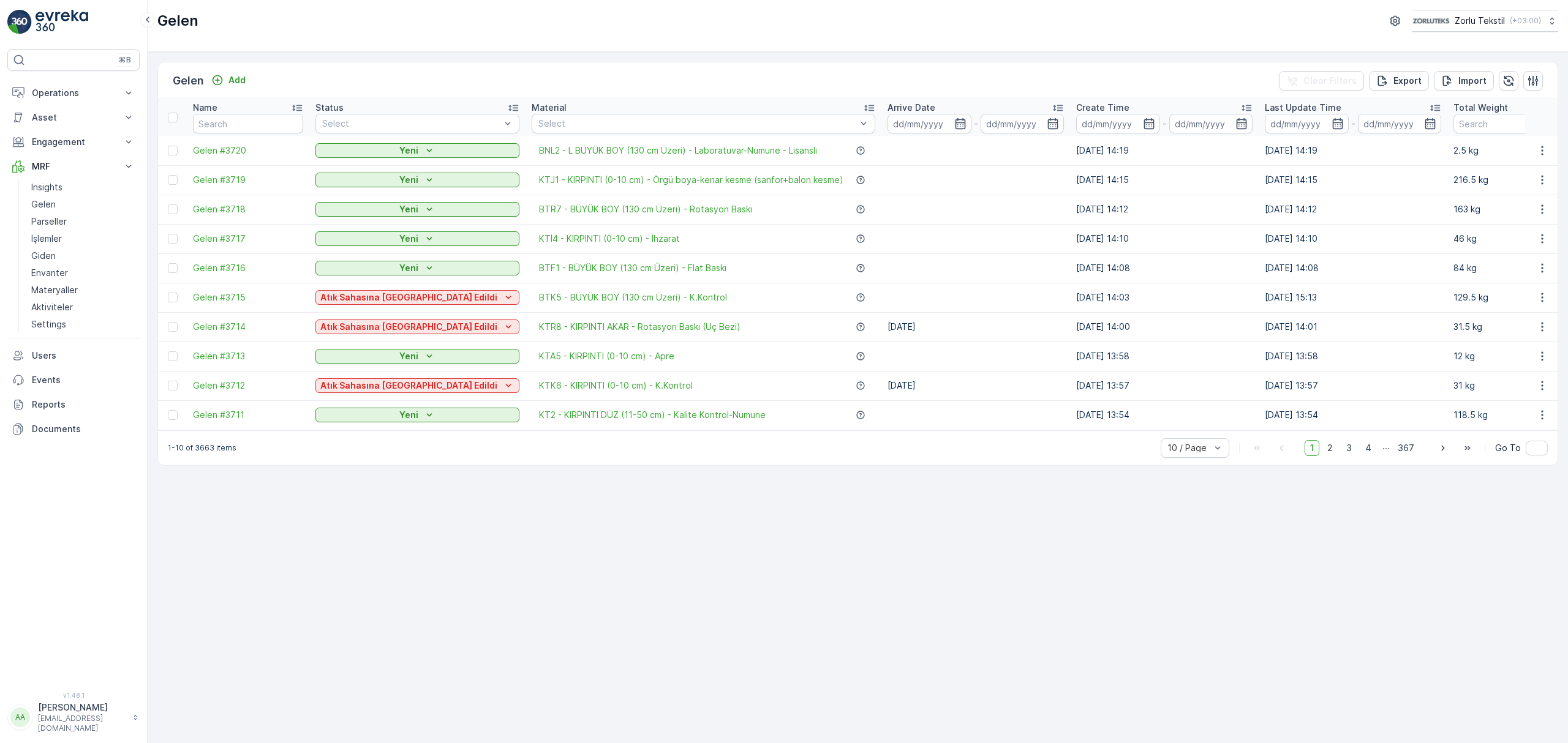
click at [881, 388] on td "[DATE]" at bounding box center [975, 386] width 189 height 29
click at [881, 329] on td "[DATE]" at bounding box center [975, 327] width 189 height 29
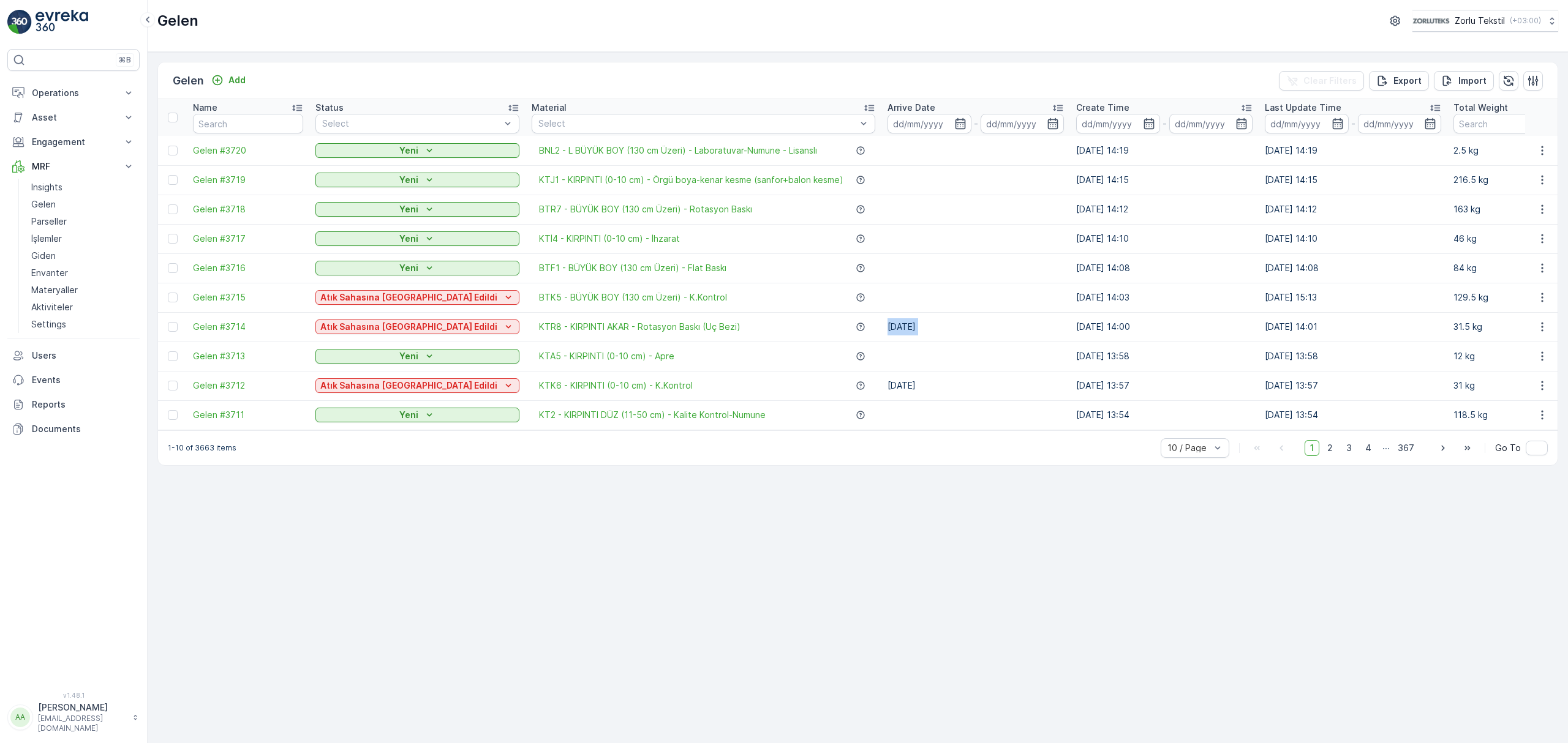
click at [881, 329] on td "[DATE]" at bounding box center [975, 327] width 189 height 29
click at [881, 385] on td "[DATE]" at bounding box center [975, 386] width 189 height 29
click at [881, 321] on td "[DATE]" at bounding box center [975, 327] width 189 height 29
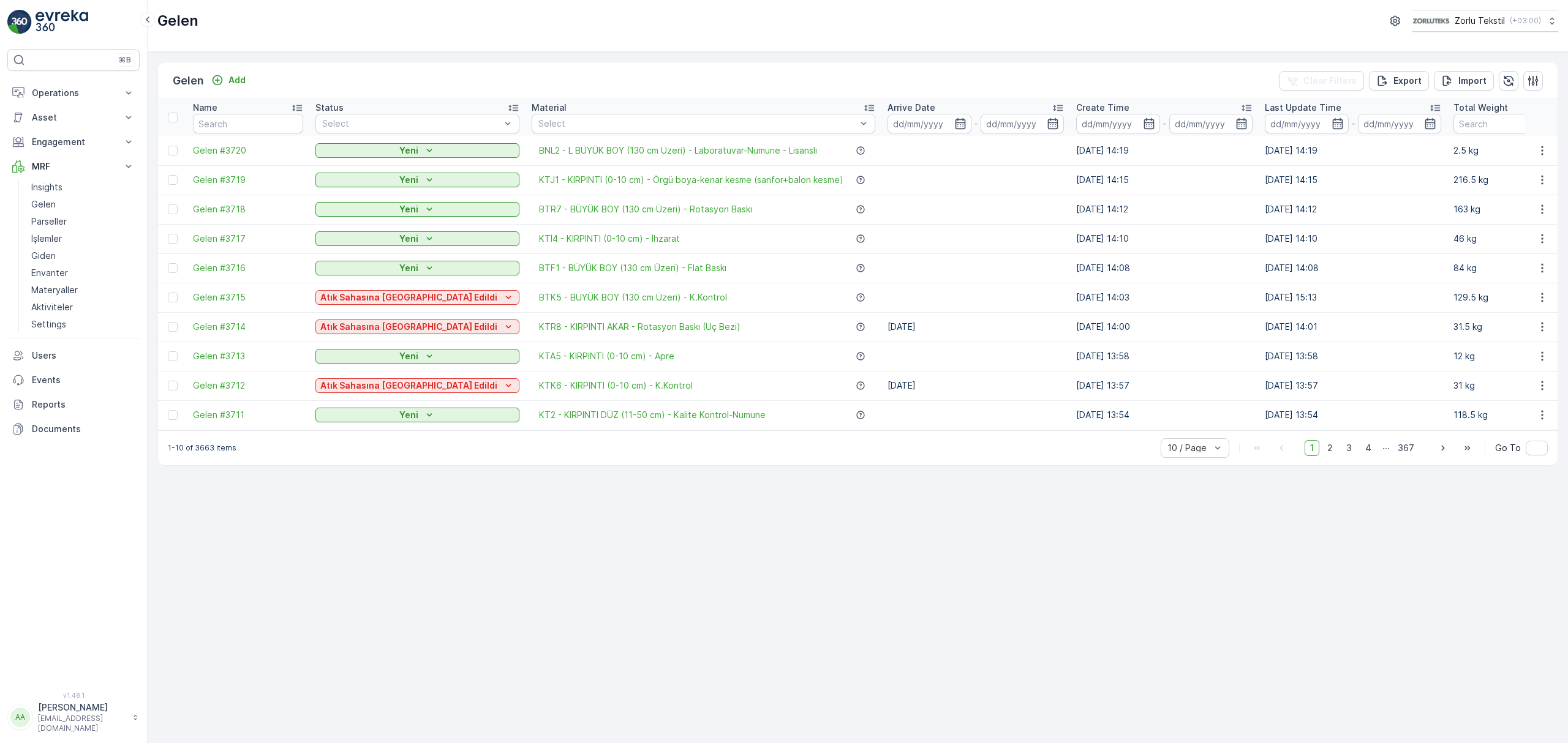
click at [881, 321] on td "[DATE]" at bounding box center [975, 327] width 189 height 29
click at [881, 379] on td "[DATE]" at bounding box center [975, 386] width 189 height 29
click at [881, 385] on td "[DATE]" at bounding box center [975, 386] width 189 height 29
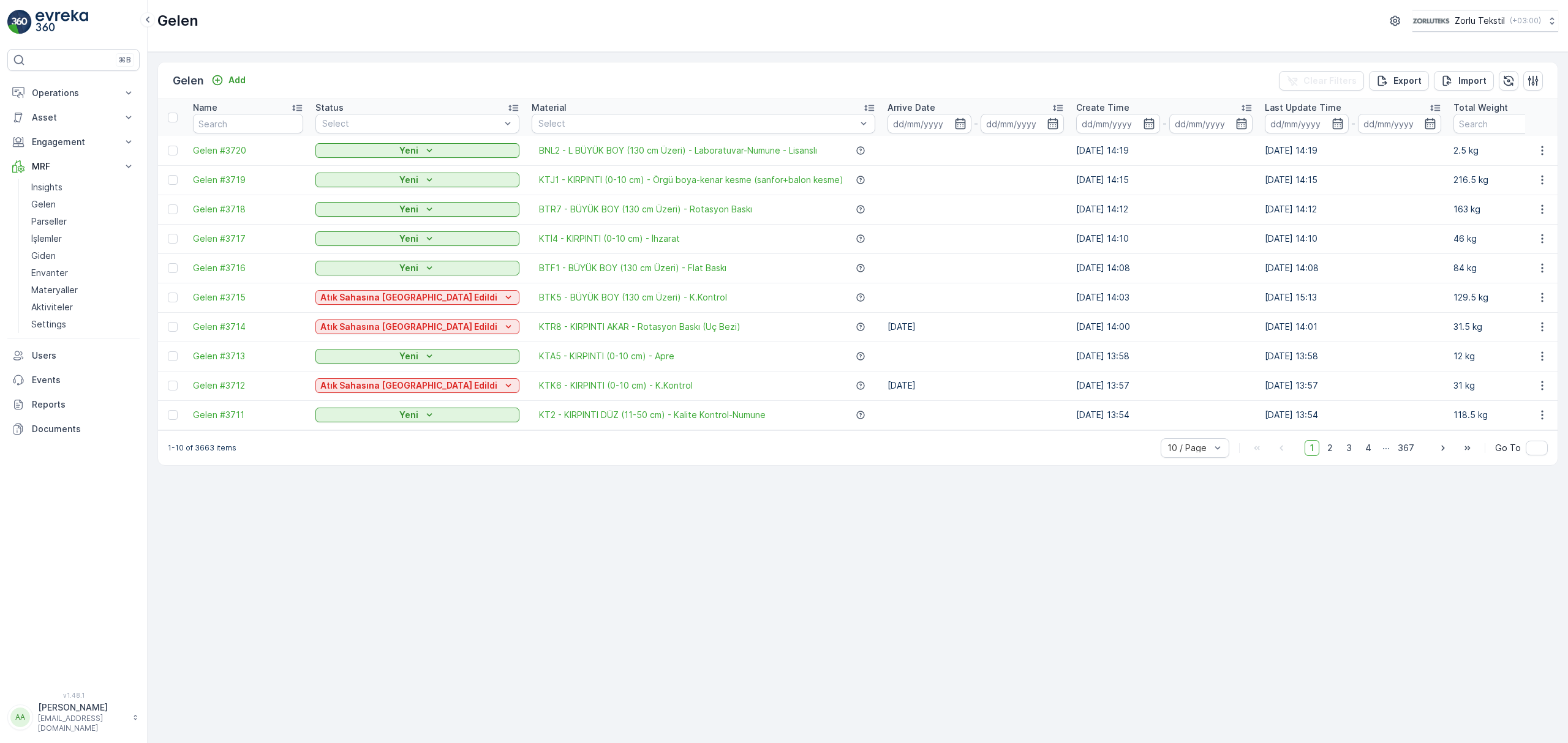
click at [881, 328] on td "[DATE]" at bounding box center [975, 327] width 189 height 29
click at [881, 385] on td "[DATE]" at bounding box center [975, 386] width 189 height 29
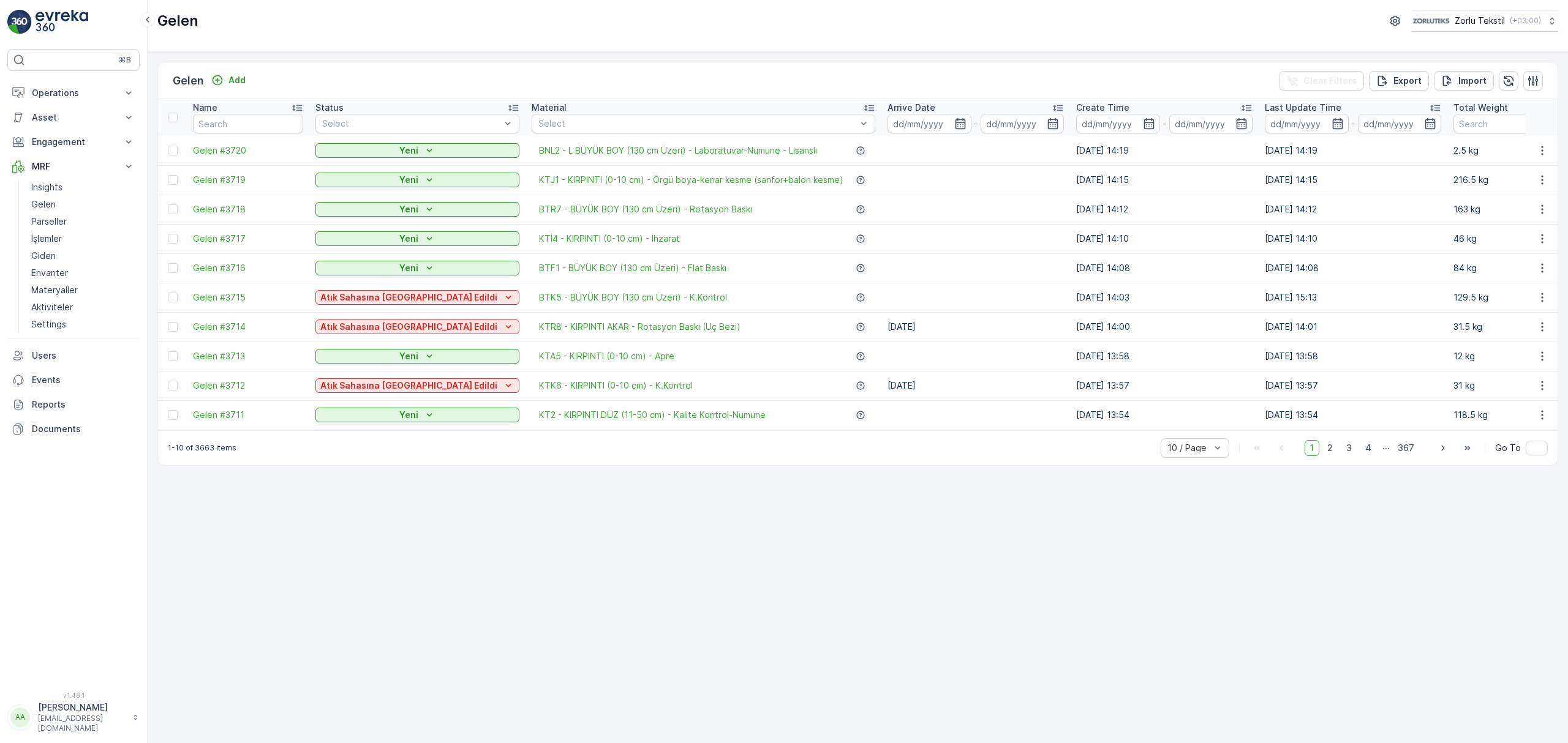
click at [1172, 84] on div "Gelen Add Clear Filters Export Import" at bounding box center [858, 81] width 1400 height 37
click at [1507, 82] on icon "button" at bounding box center [1508, 81] width 10 height 10
click at [1012, 77] on div "Gelen Add Clear Filters Export Import" at bounding box center [858, 81] width 1400 height 37
click at [664, 592] on div "Gelen Add Clear Filters Export Import Name Status Select Material Select Arrive…" at bounding box center [858, 398] width 1420 height 691
click at [790, 607] on div "Gelen Add Clear Filters Export Import Name Status Select Material Select Arrive…" at bounding box center [858, 398] width 1420 height 691
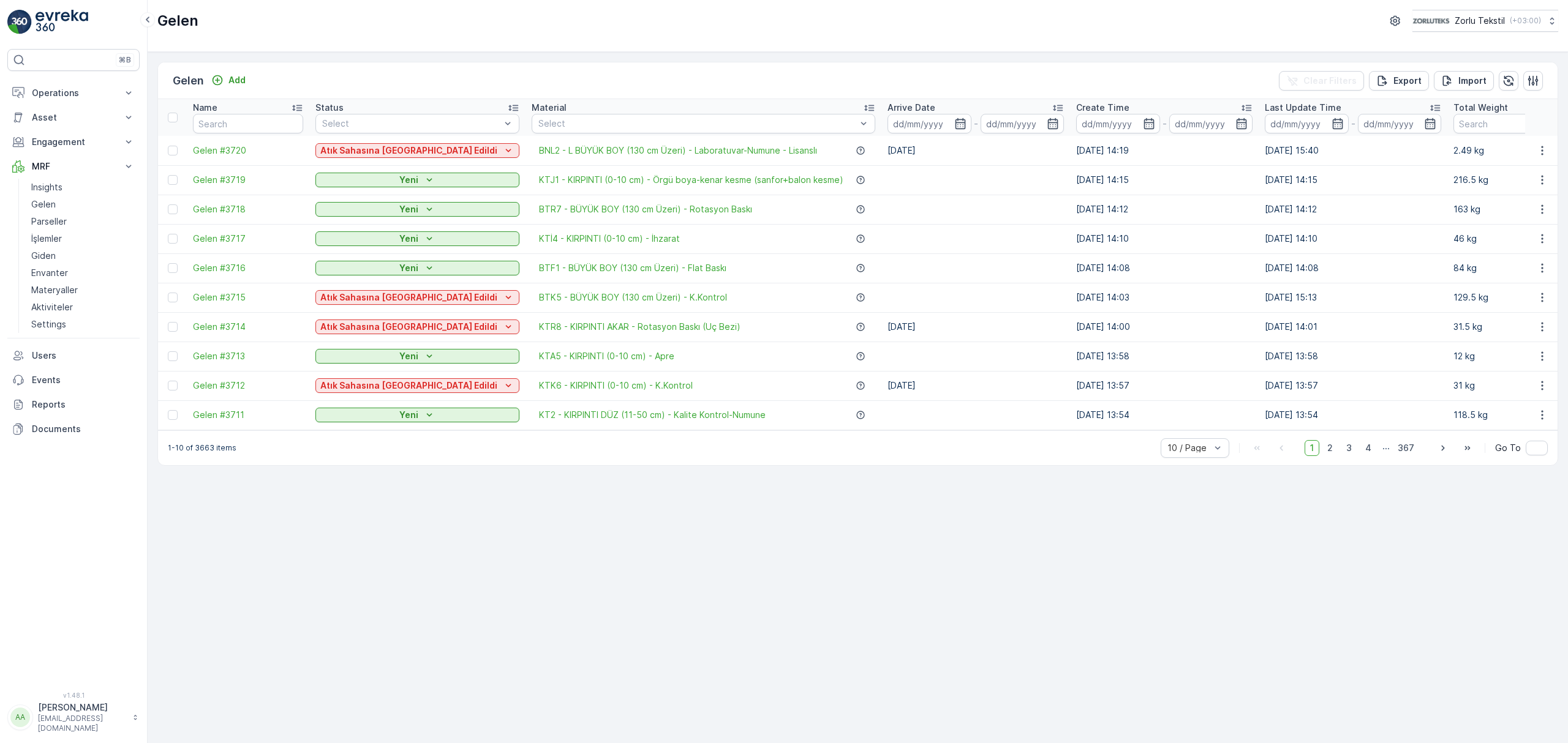
click at [943, 620] on div "Gelen Add Clear Filters Export Import Name Status Select Material Select Arrive…" at bounding box center [858, 398] width 1420 height 691
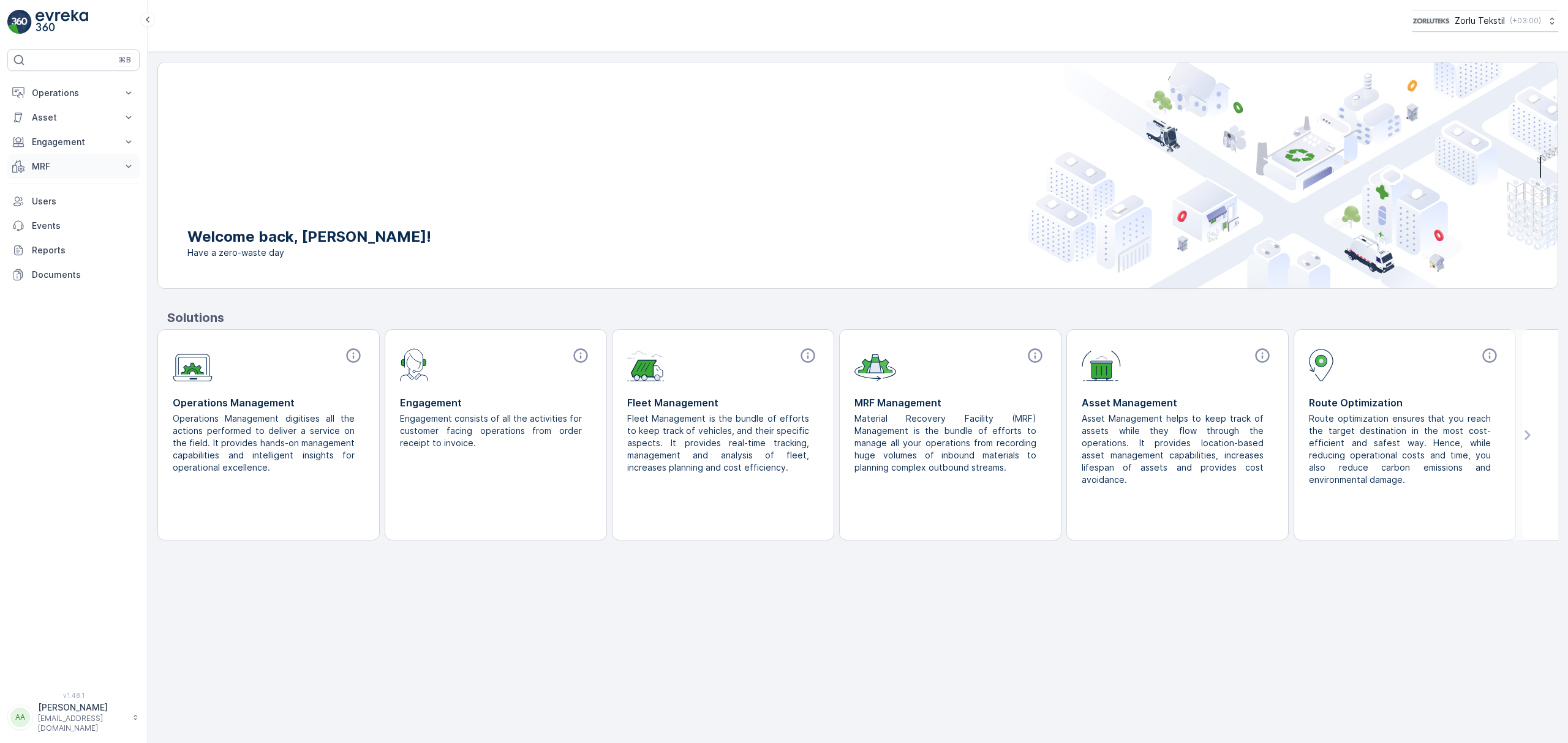
click at [62, 164] on p "MRF" at bounding box center [73, 167] width 83 height 12
click at [50, 206] on p "Gelen" at bounding box center [44, 205] width 25 height 12
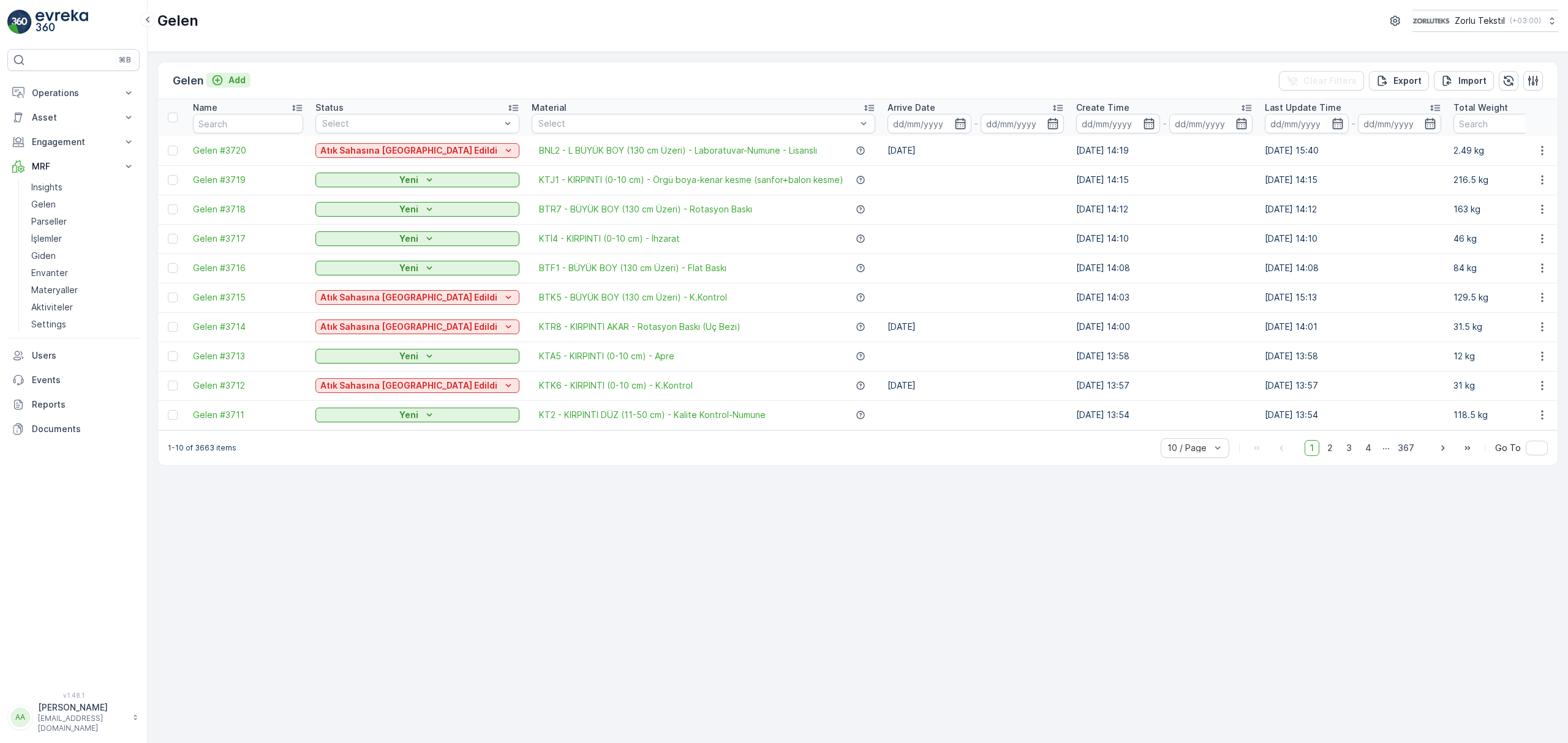
click at [220, 82] on icon "Add" at bounding box center [218, 81] width 12 height 12
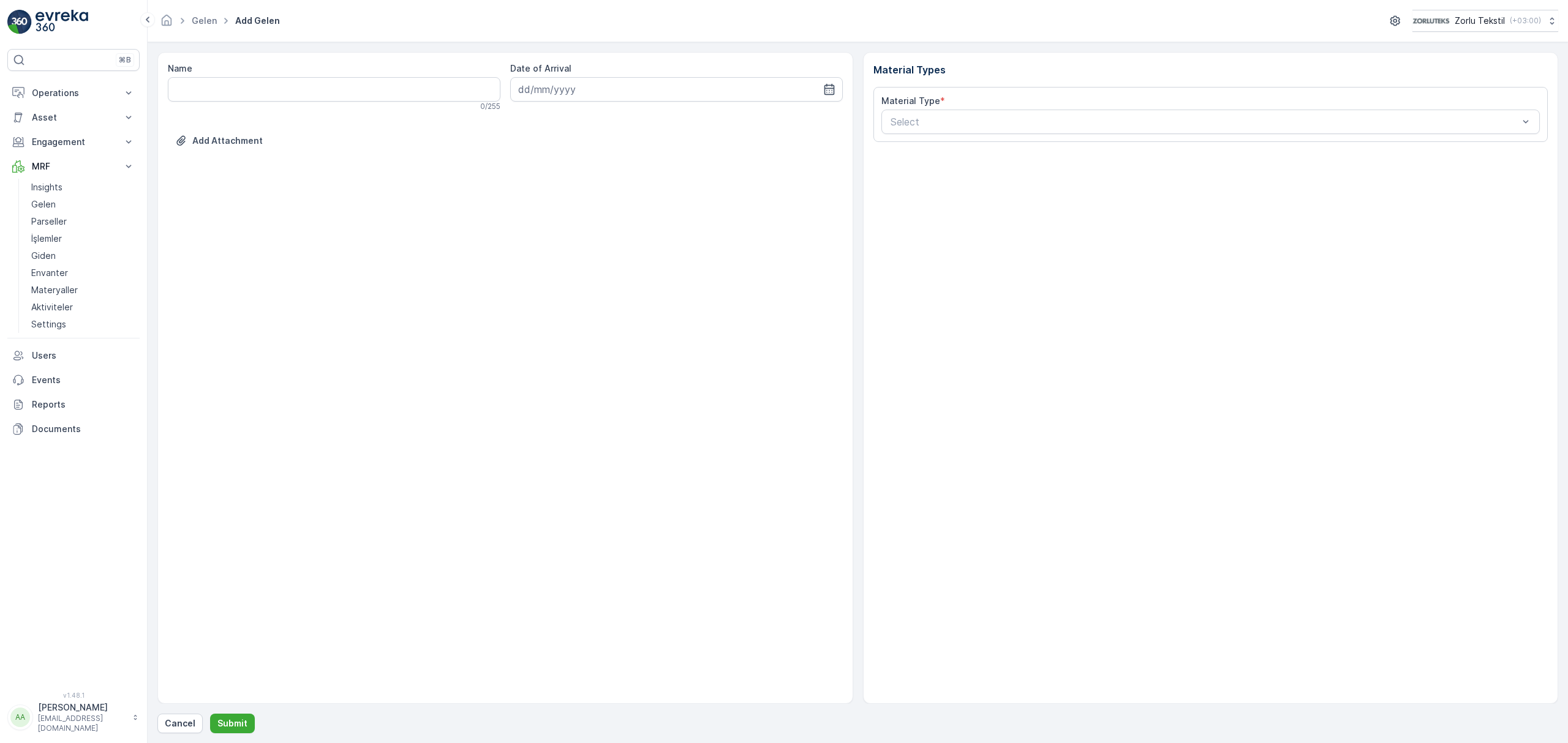
click at [899, 125] on div at bounding box center [1205, 122] width 631 height 11
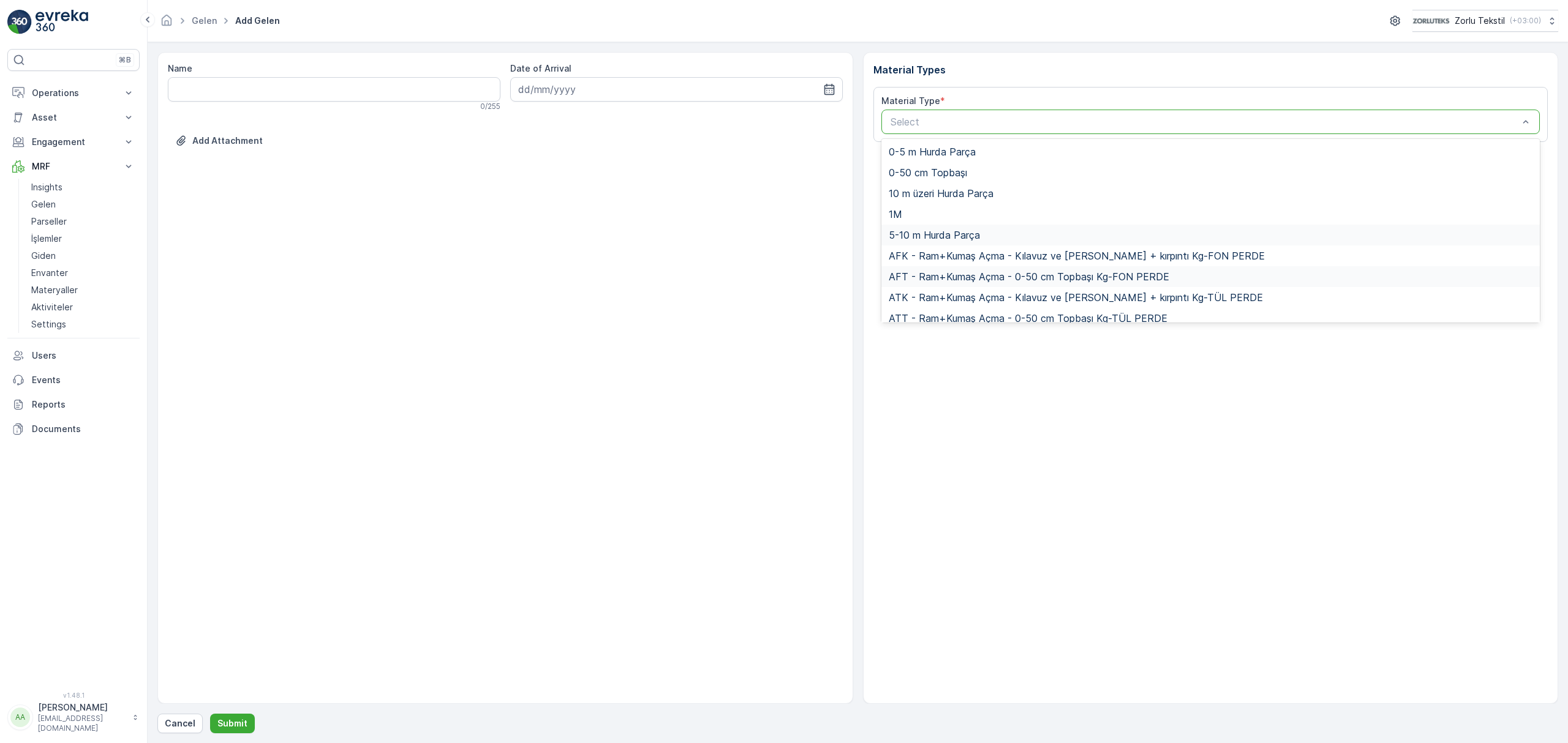
scroll to position [163, 0]
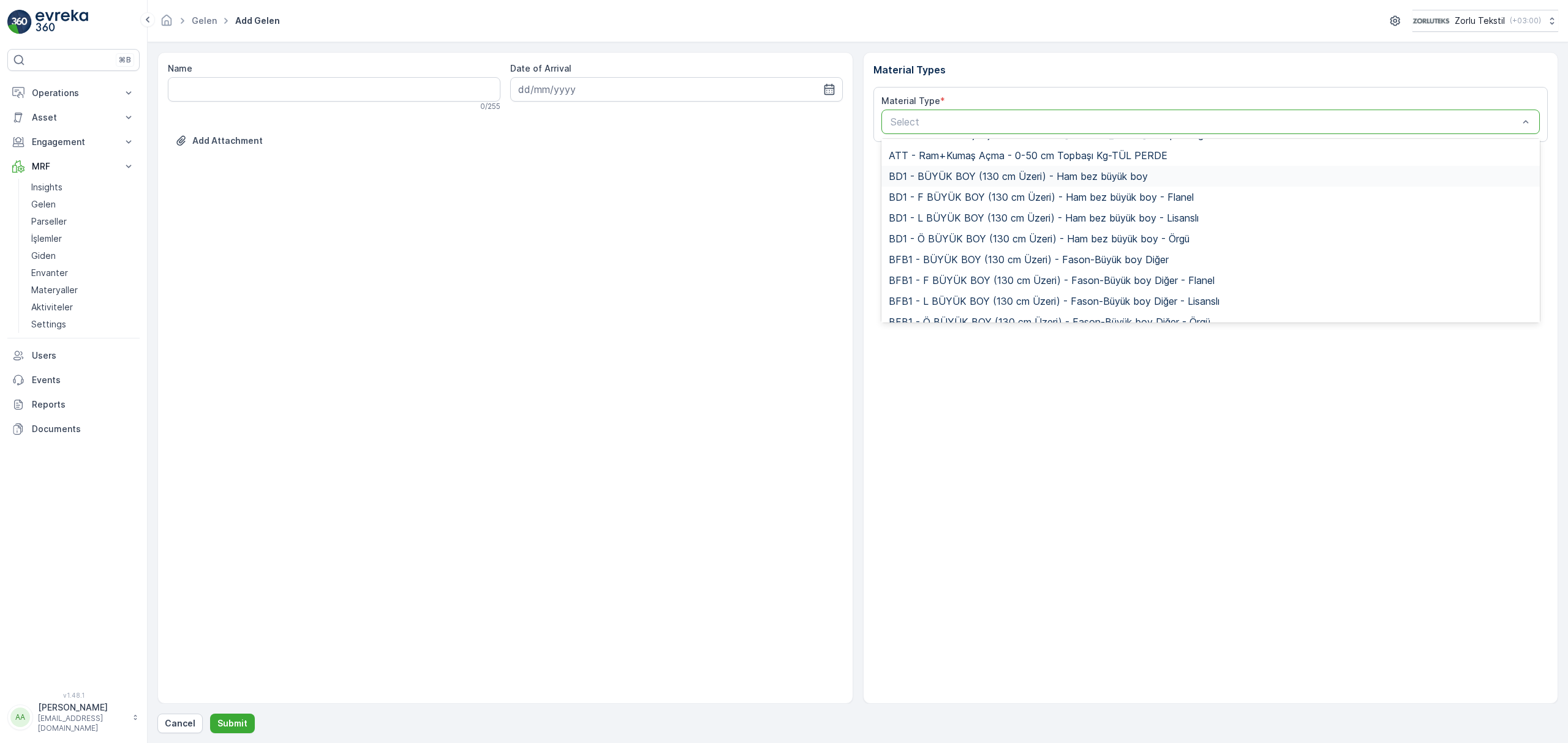
click at [932, 177] on span "BD1 - BÜYÜK BOY (130 cm Üzeri) - Ham bez büyük boy" at bounding box center [1018, 176] width 259 height 11
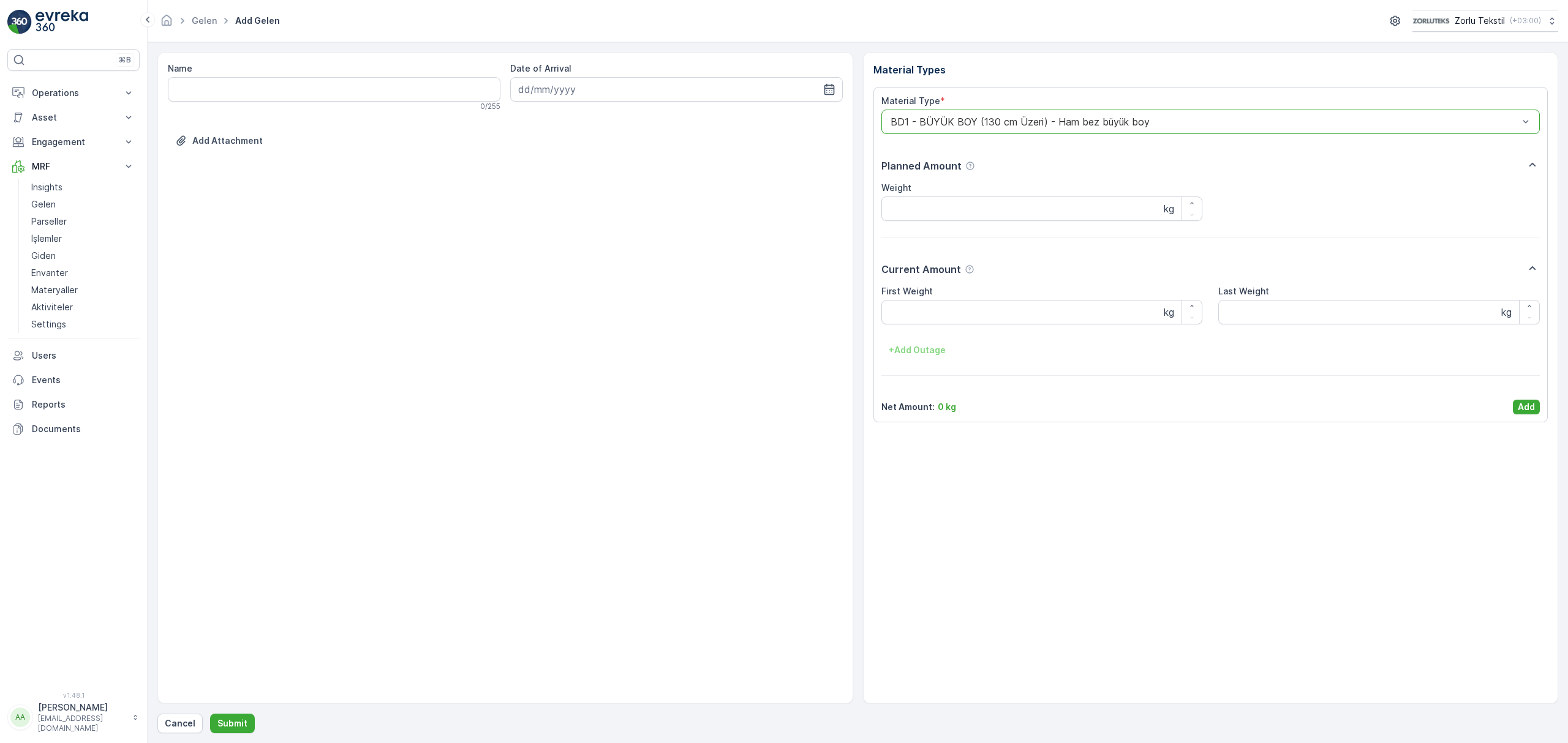
click at [1325, 216] on div "Weight kg" at bounding box center [1211, 202] width 659 height 39
click at [1318, 204] on div "Weight kg" at bounding box center [1211, 202] width 659 height 39
click at [63, 242] on link "İşlemler" at bounding box center [83, 239] width 113 height 17
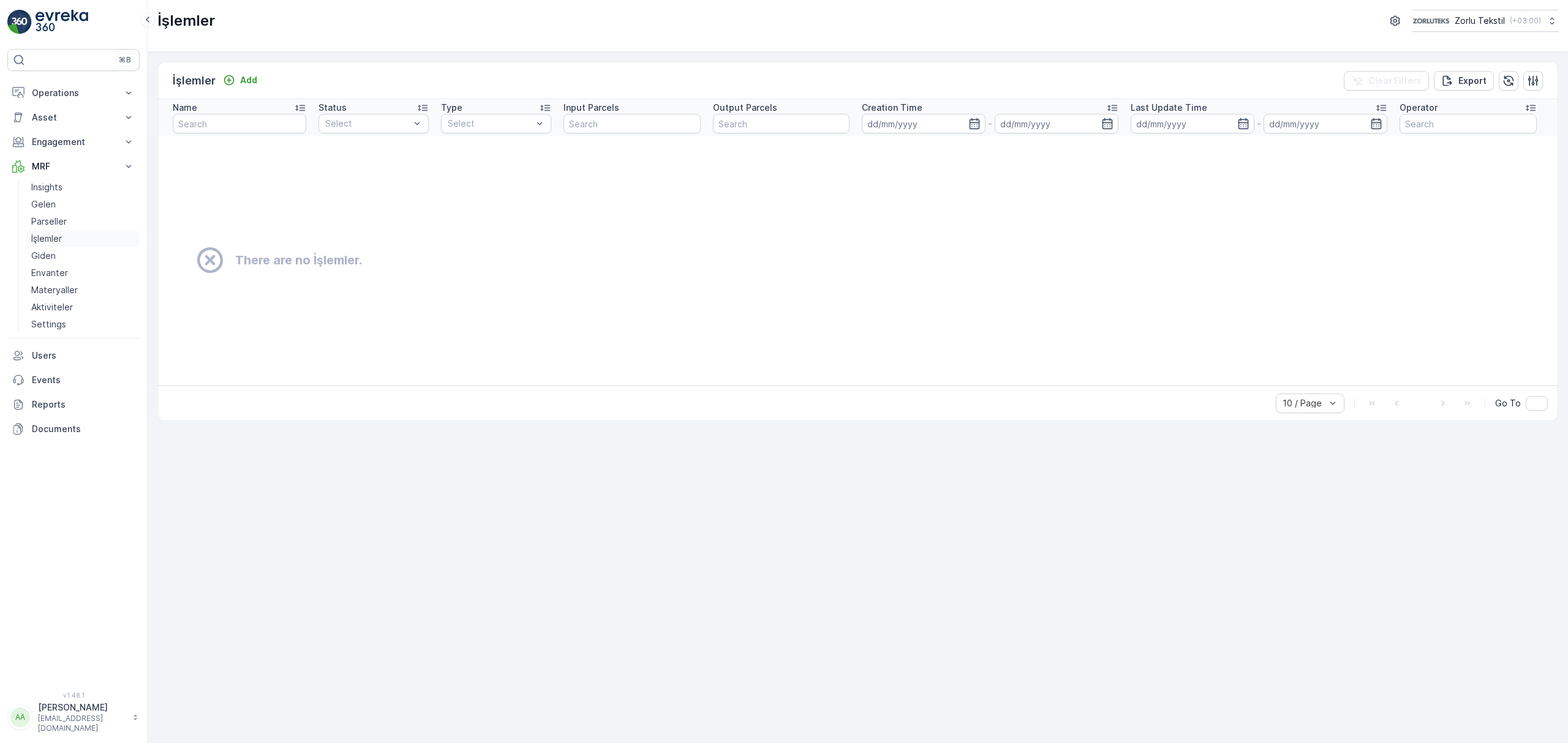
click at [50, 238] on p "İşlemler" at bounding box center [47, 238] width 31 height 12
click at [240, 81] on p "Add" at bounding box center [248, 81] width 17 height 12
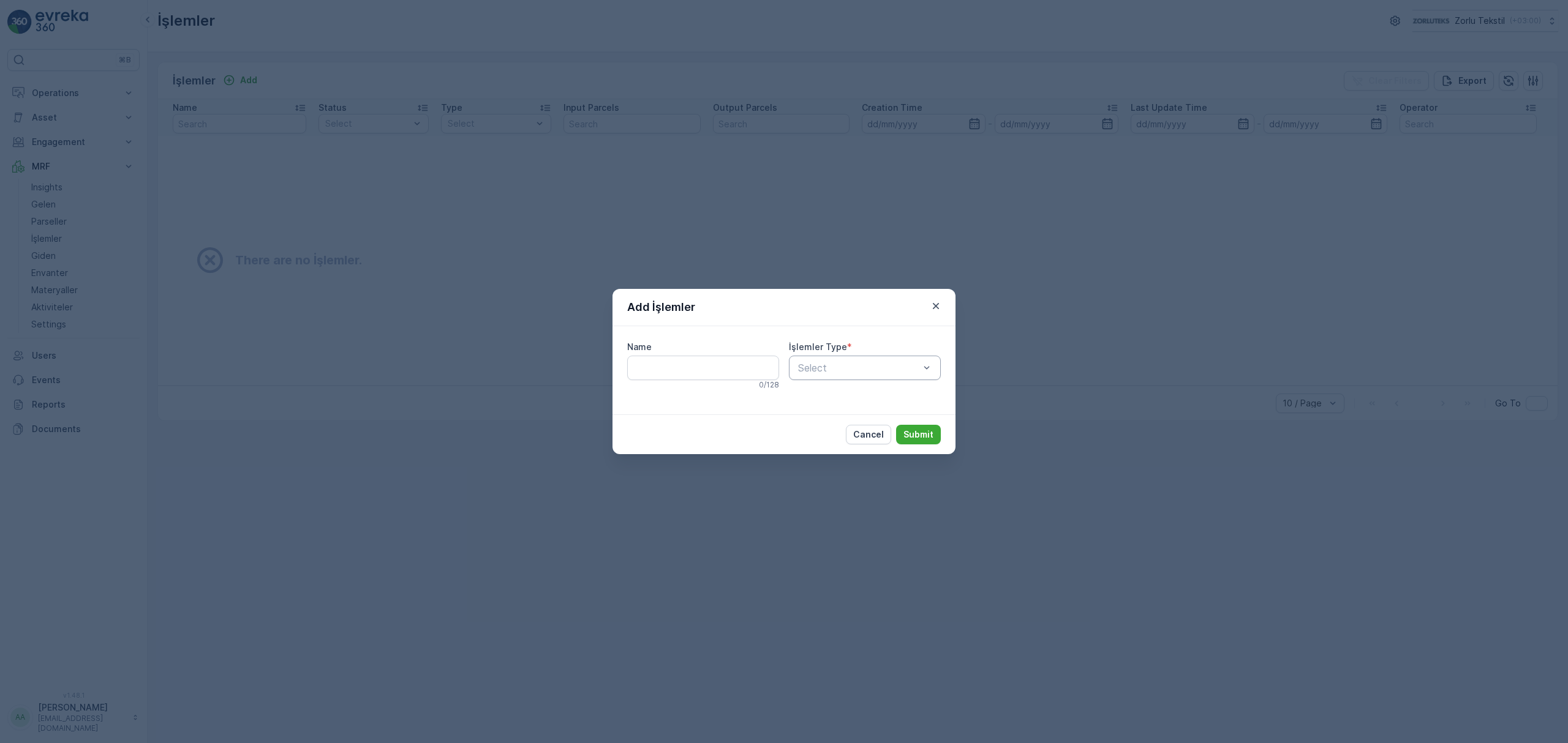
click at [897, 368] on div at bounding box center [858, 368] width 124 height 11
click at [868, 316] on div "Add İşlemler" at bounding box center [784, 307] width 343 height 37
click at [728, 368] on input "Name" at bounding box center [703, 368] width 152 height 25
click at [936, 302] on icon "button" at bounding box center [936, 306] width 12 height 12
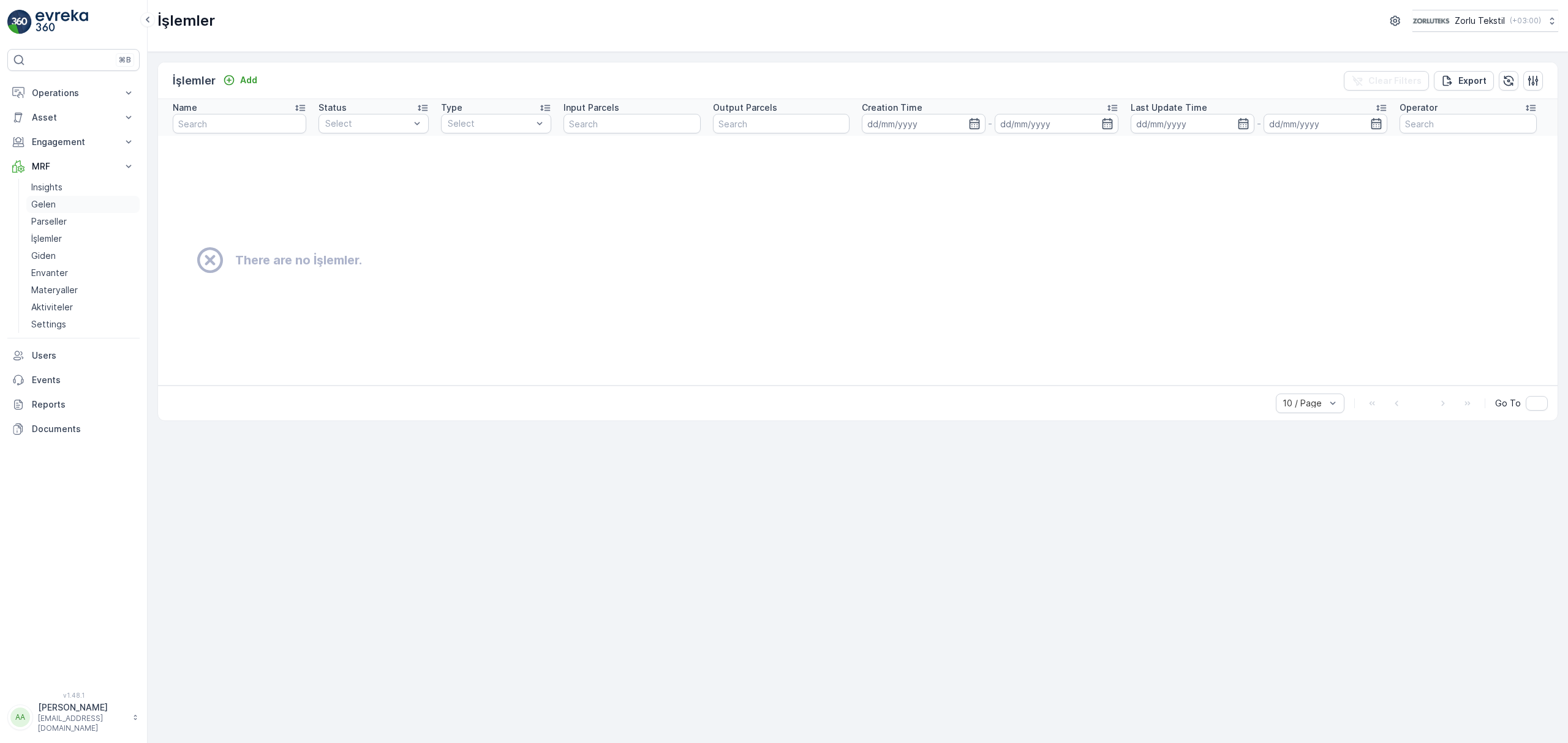
click at [58, 204] on link "Gelen" at bounding box center [83, 205] width 113 height 17
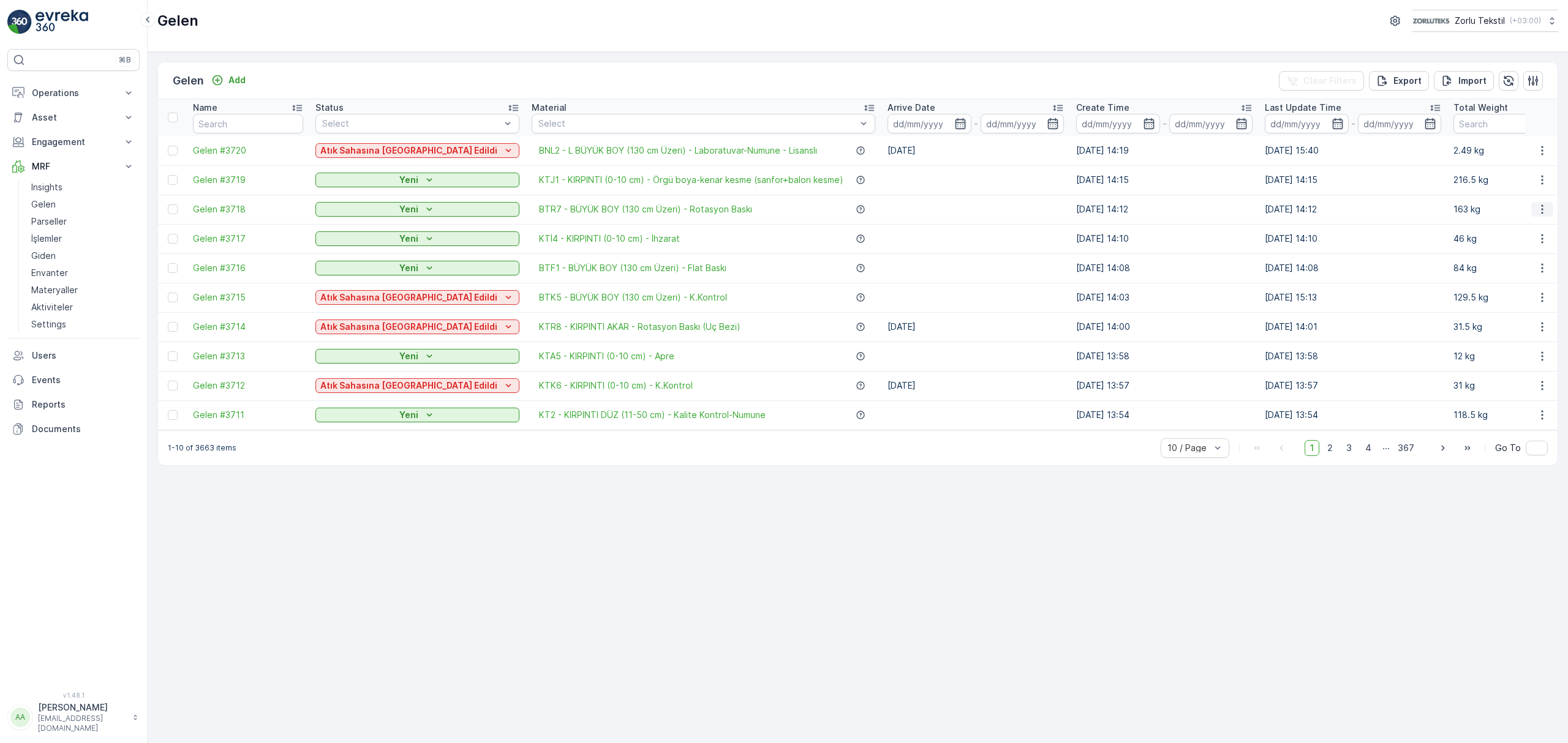
click at [1543, 211] on icon "button" at bounding box center [1542, 210] width 12 height 12
drag, startPoint x: 976, startPoint y: 538, endPoint x: 1021, endPoint y: 506, distance: 55.2
click at [976, 537] on div "Gelen Add Clear Filters Export Import Name Status Select Material Select Arrive…" at bounding box center [858, 398] width 1420 height 691
click at [846, 519] on div "Gelen Add Clear Filters Export Import Name Status Select Material Select Arrive…" at bounding box center [858, 398] width 1420 height 691
click at [533, 508] on div "Gelen Add Clear Filters Export Import Name Status Select Material Select Arrive…" at bounding box center [858, 398] width 1420 height 691
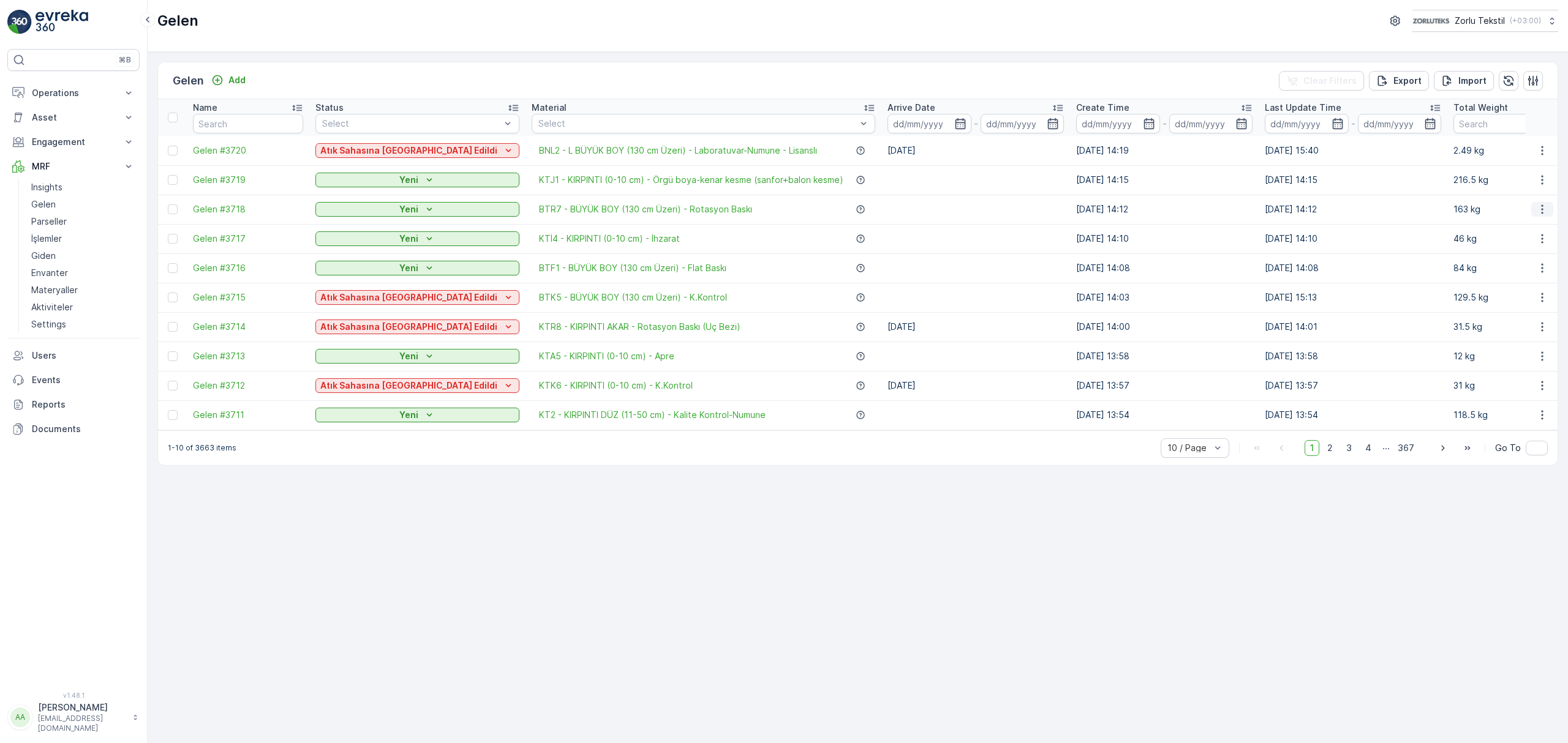
click at [1543, 211] on icon "button" at bounding box center [1542, 210] width 12 height 12
click at [922, 610] on div "Gelen Add Clear Filters Export Import Name Status Select Material Select Arrive…" at bounding box center [858, 398] width 1420 height 691
click at [181, 81] on p "Gelen" at bounding box center [188, 81] width 31 height 17
click at [50, 208] on p "Gelen" at bounding box center [44, 205] width 25 height 12
click at [1202, 449] on div at bounding box center [1189, 448] width 46 height 10
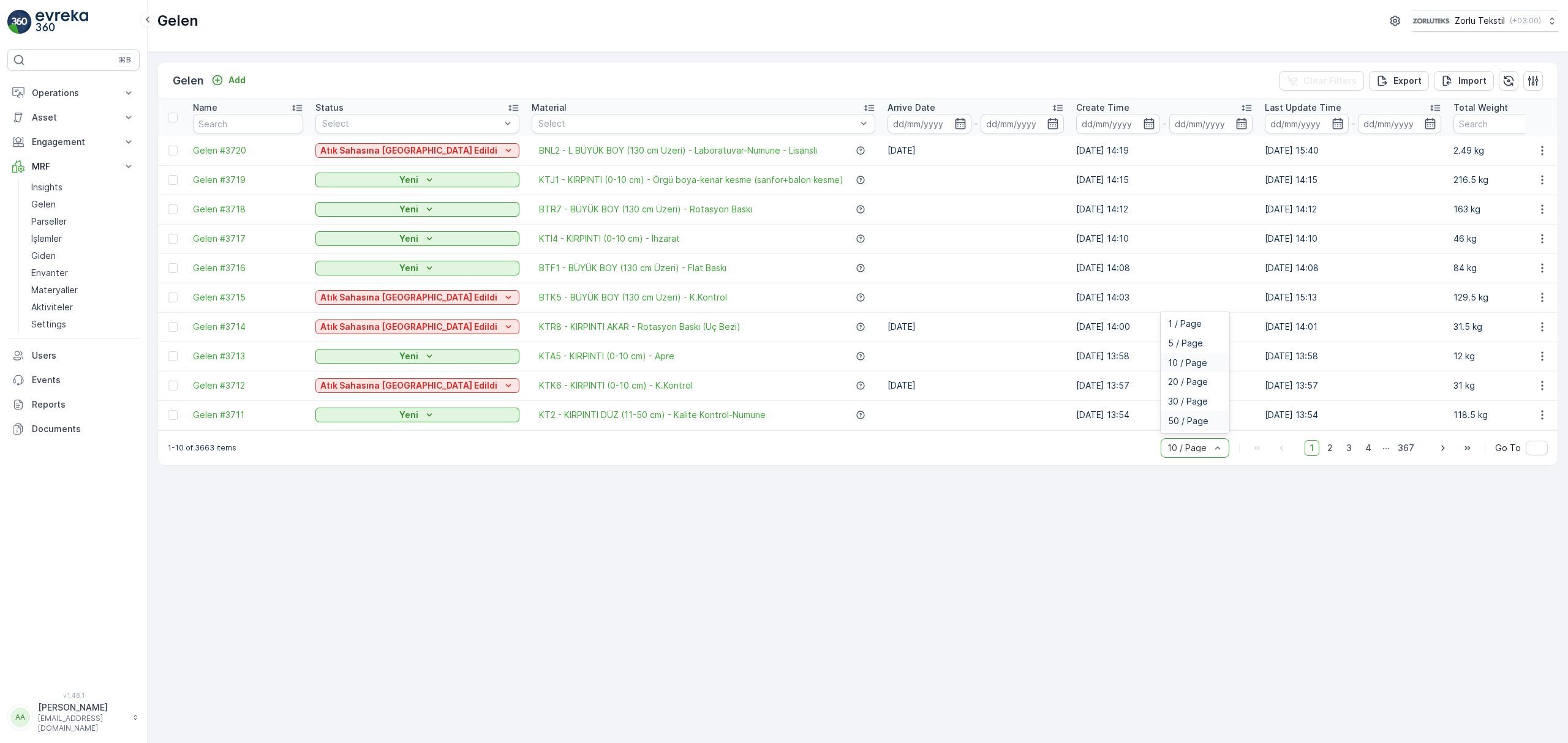
click at [1199, 426] on span "50 / Page" at bounding box center [1188, 421] width 41 height 10
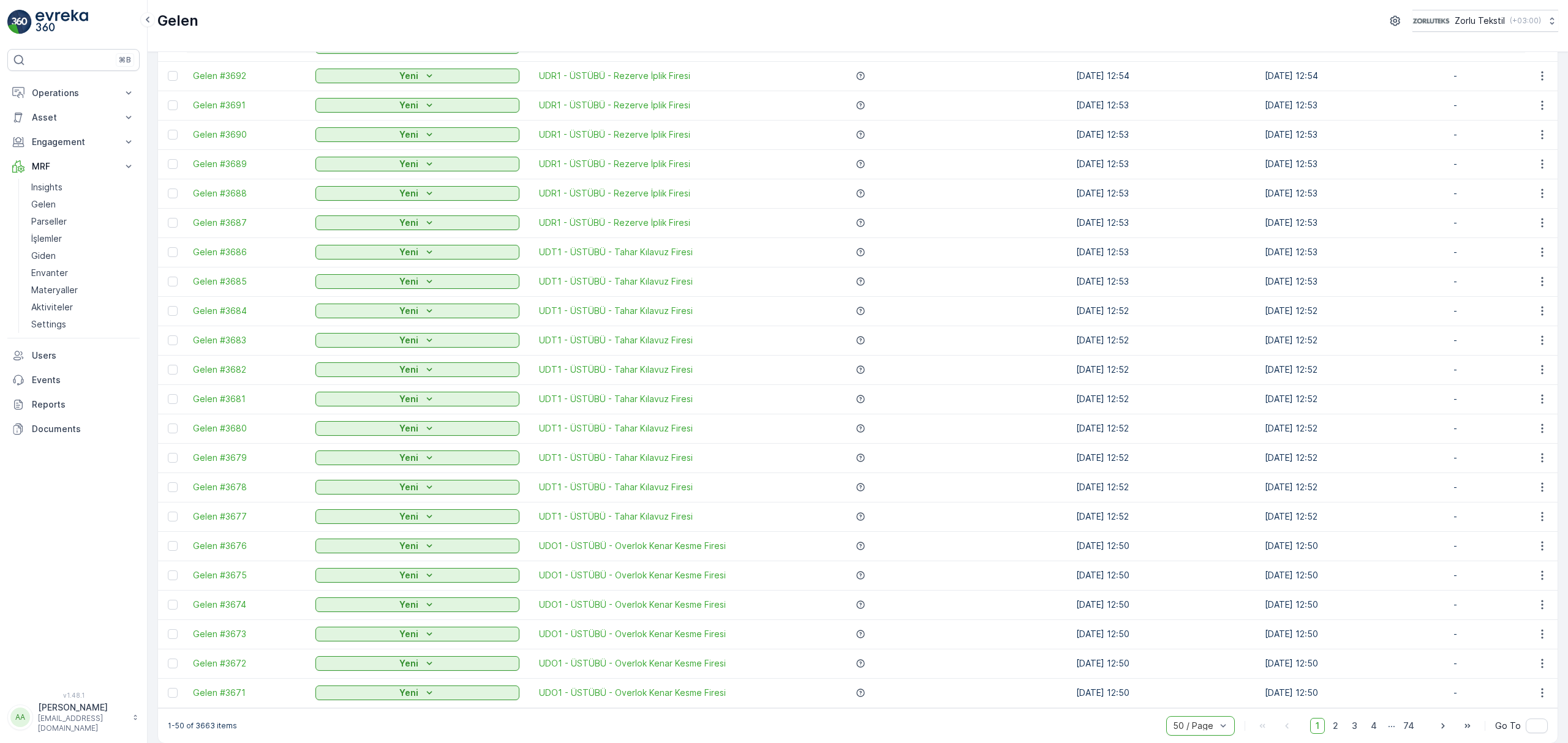
scroll to position [914, 0]
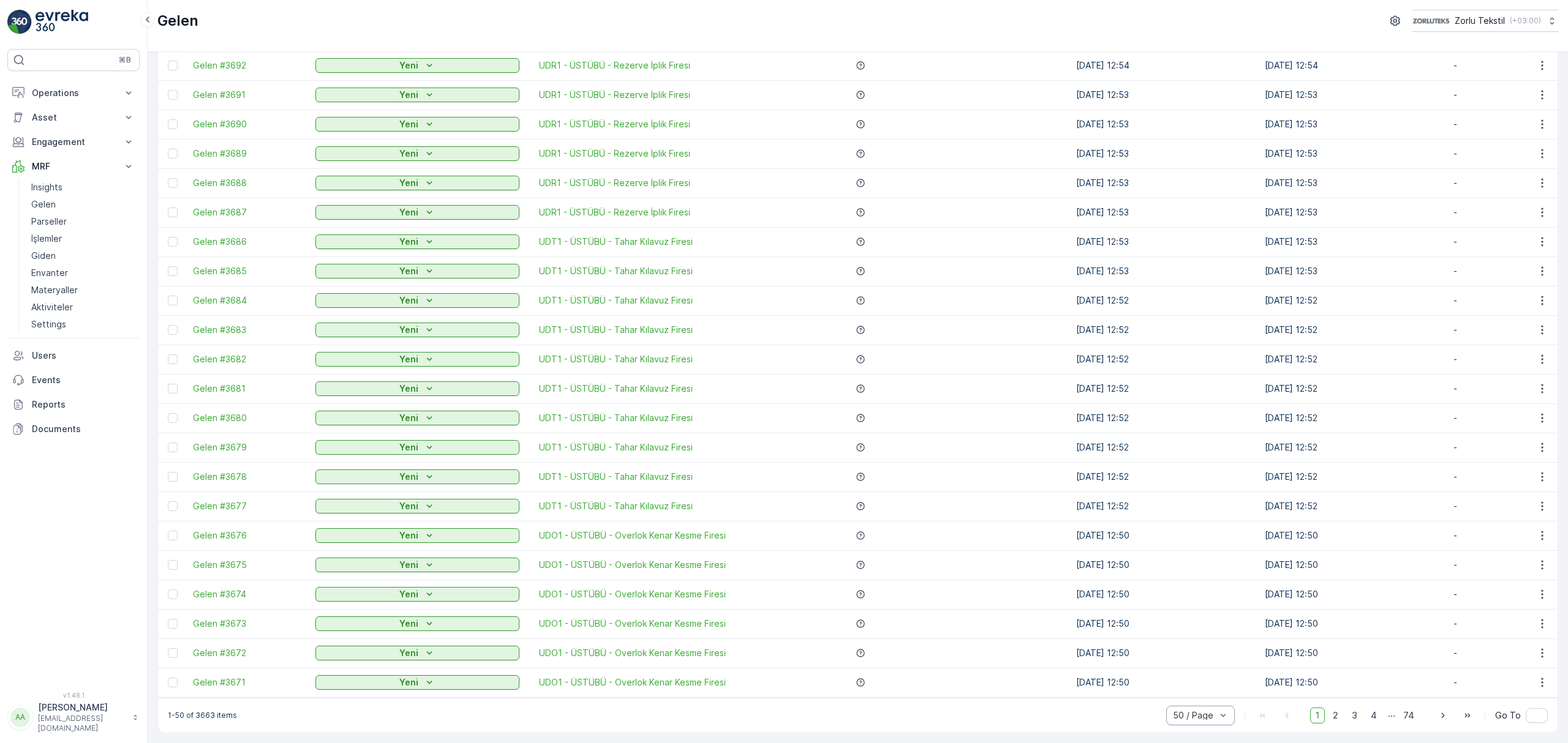
click at [1057, 720] on div "1-50 of 3663 items 50 / Page 1 2 3 4 ... 74 Go To" at bounding box center [858, 715] width 1400 height 35
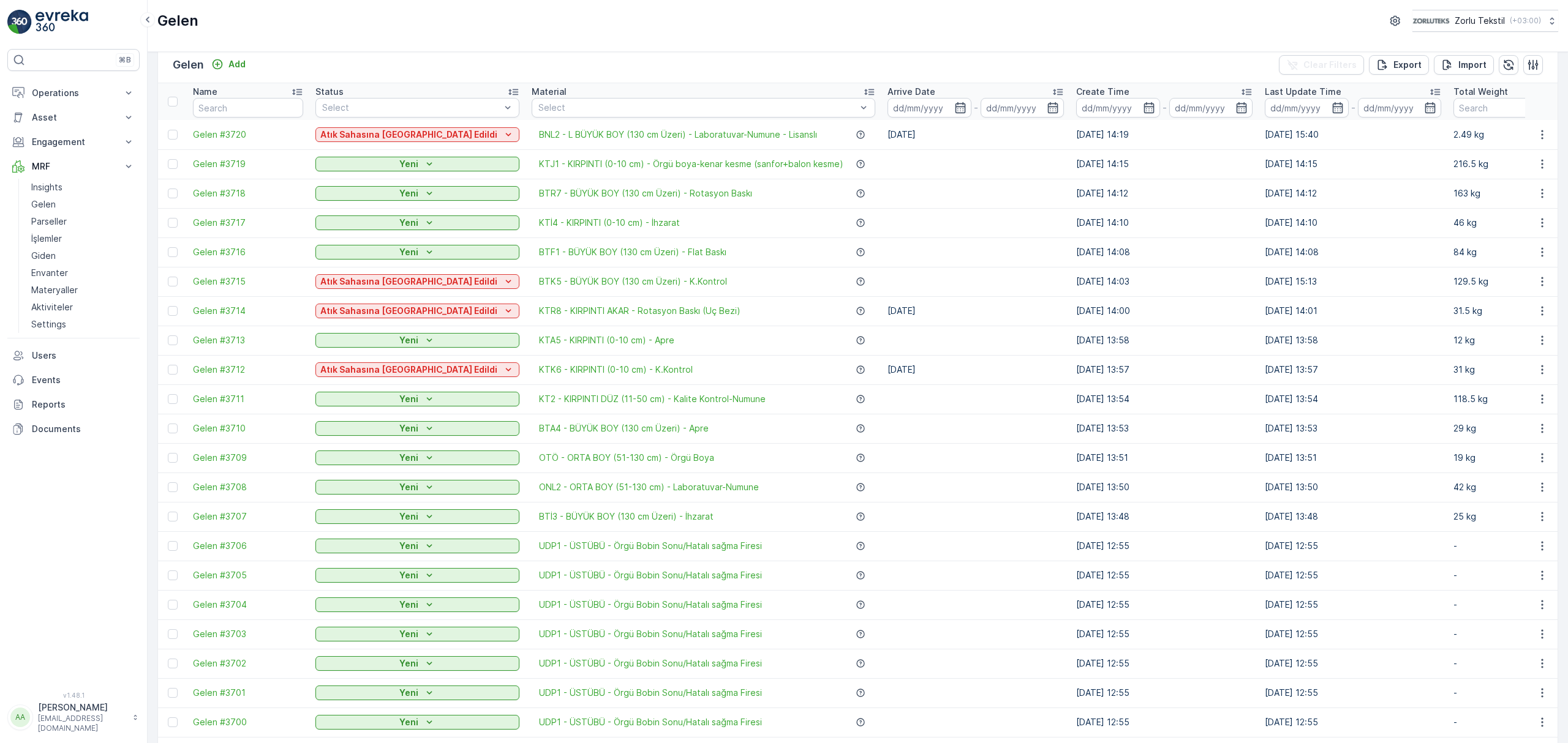
scroll to position [0, 0]
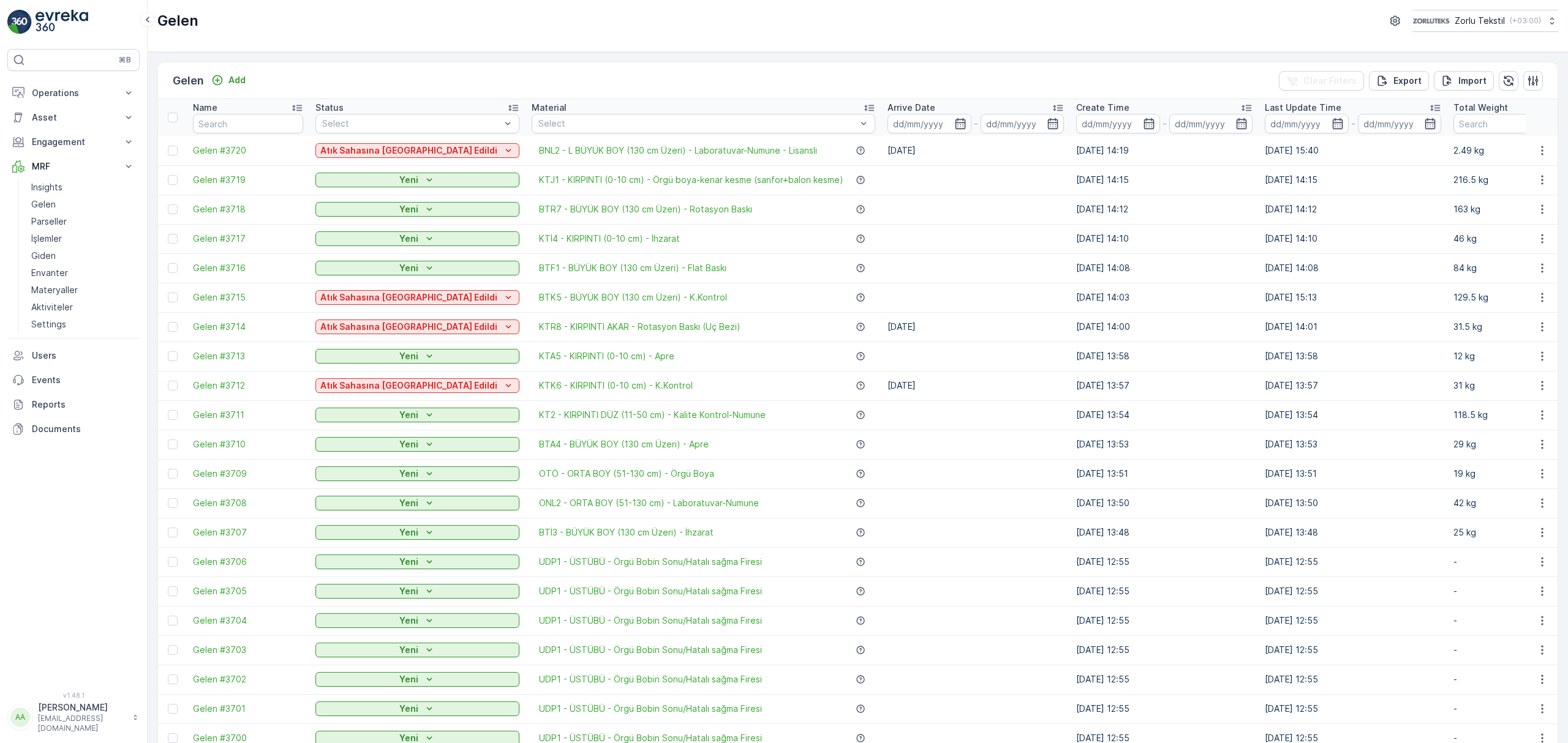
drag, startPoint x: 796, startPoint y: 109, endPoint x: 823, endPoint y: 88, distance: 34.2
click at [863, 109] on icon at bounding box center [869, 108] width 12 height 12
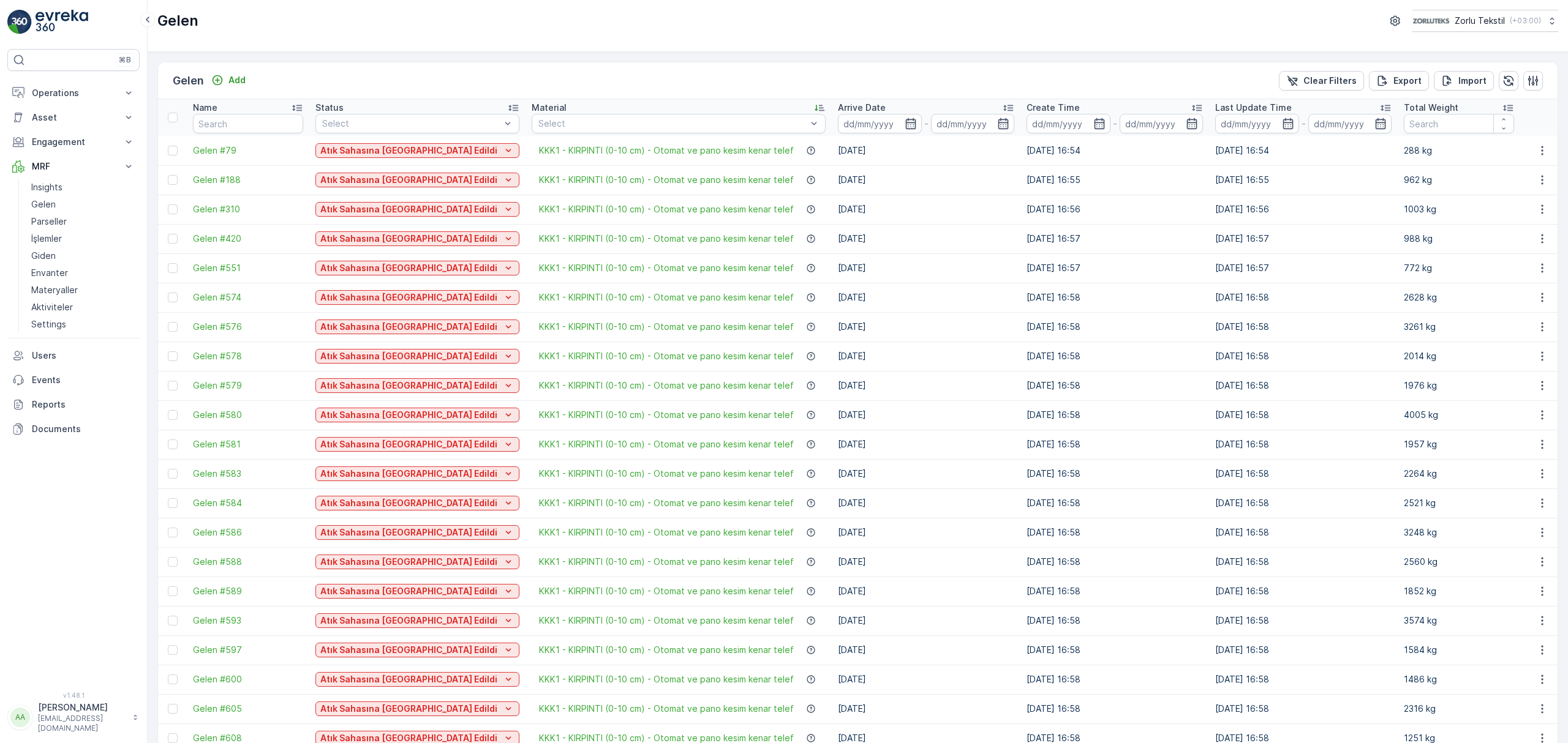
click at [815, 110] on icon at bounding box center [816, 108] width 3 height 6
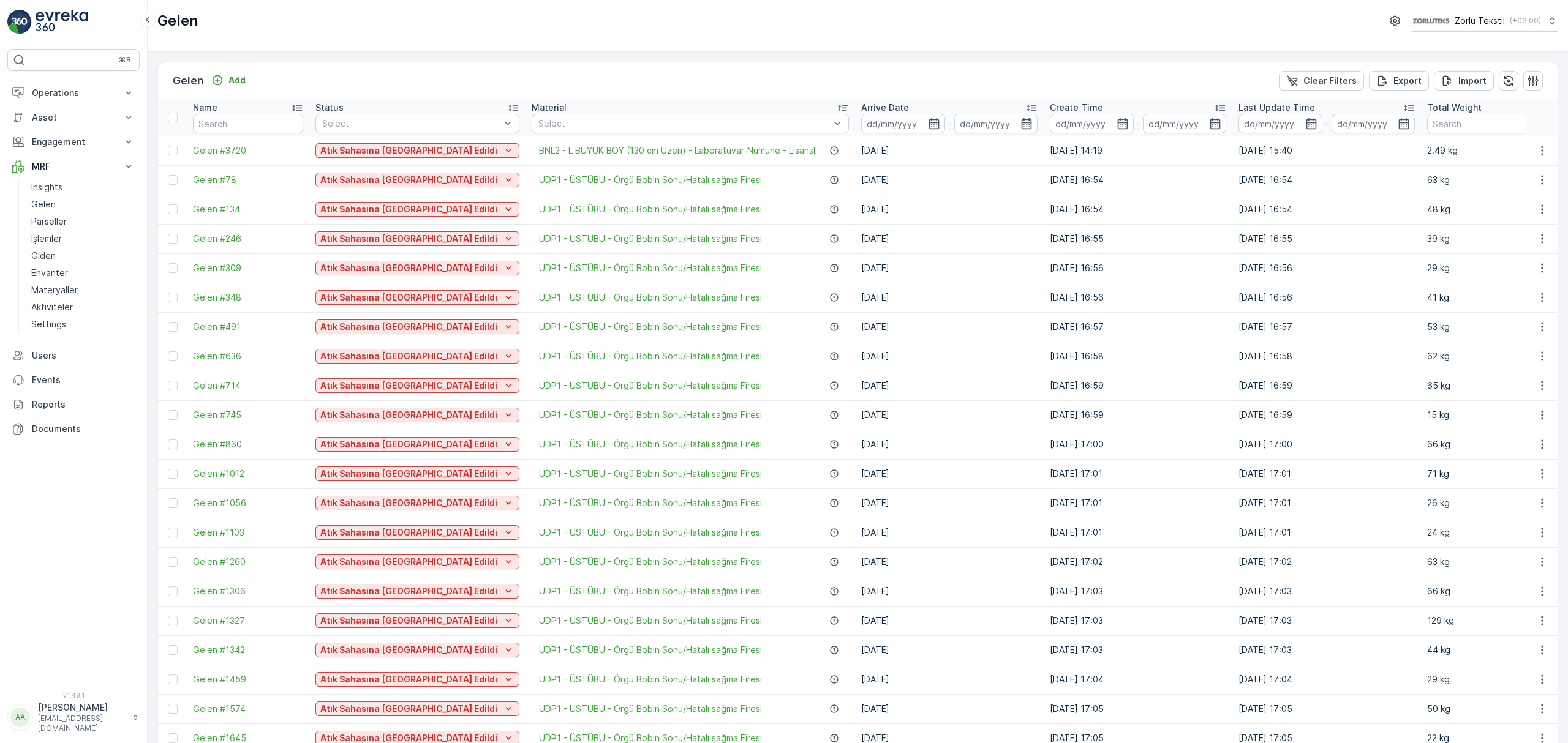
click at [837, 108] on icon at bounding box center [843, 108] width 12 height 12
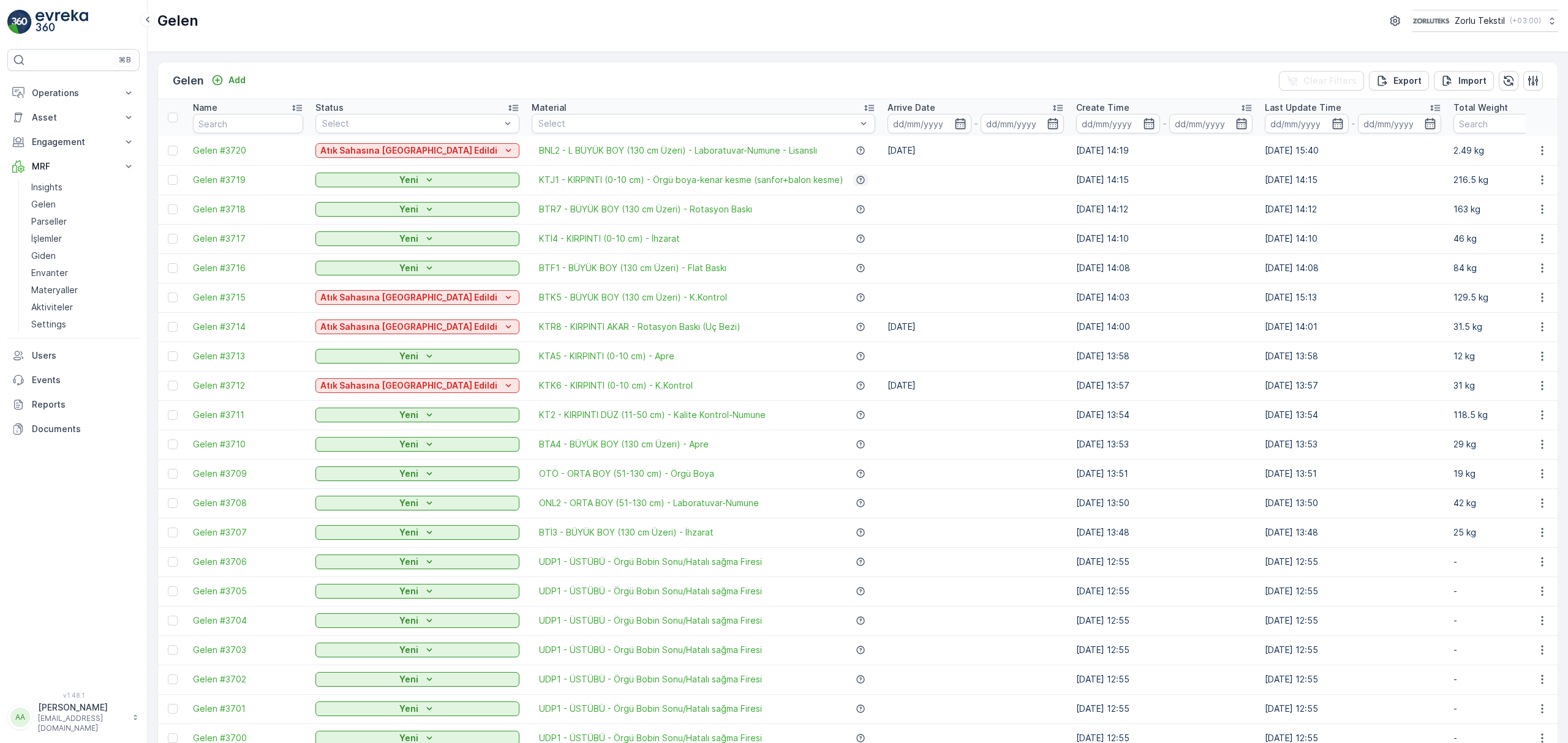
click at [856, 181] on icon "button" at bounding box center [860, 179] width 8 height 8
drag, startPoint x: 860, startPoint y: 212, endPoint x: 871, endPoint y: 212, distance: 11.0
click at [881, 212] on td at bounding box center [975, 210] width 189 height 29
drag, startPoint x: 173, startPoint y: 207, endPoint x: 167, endPoint y: 211, distance: 7.2
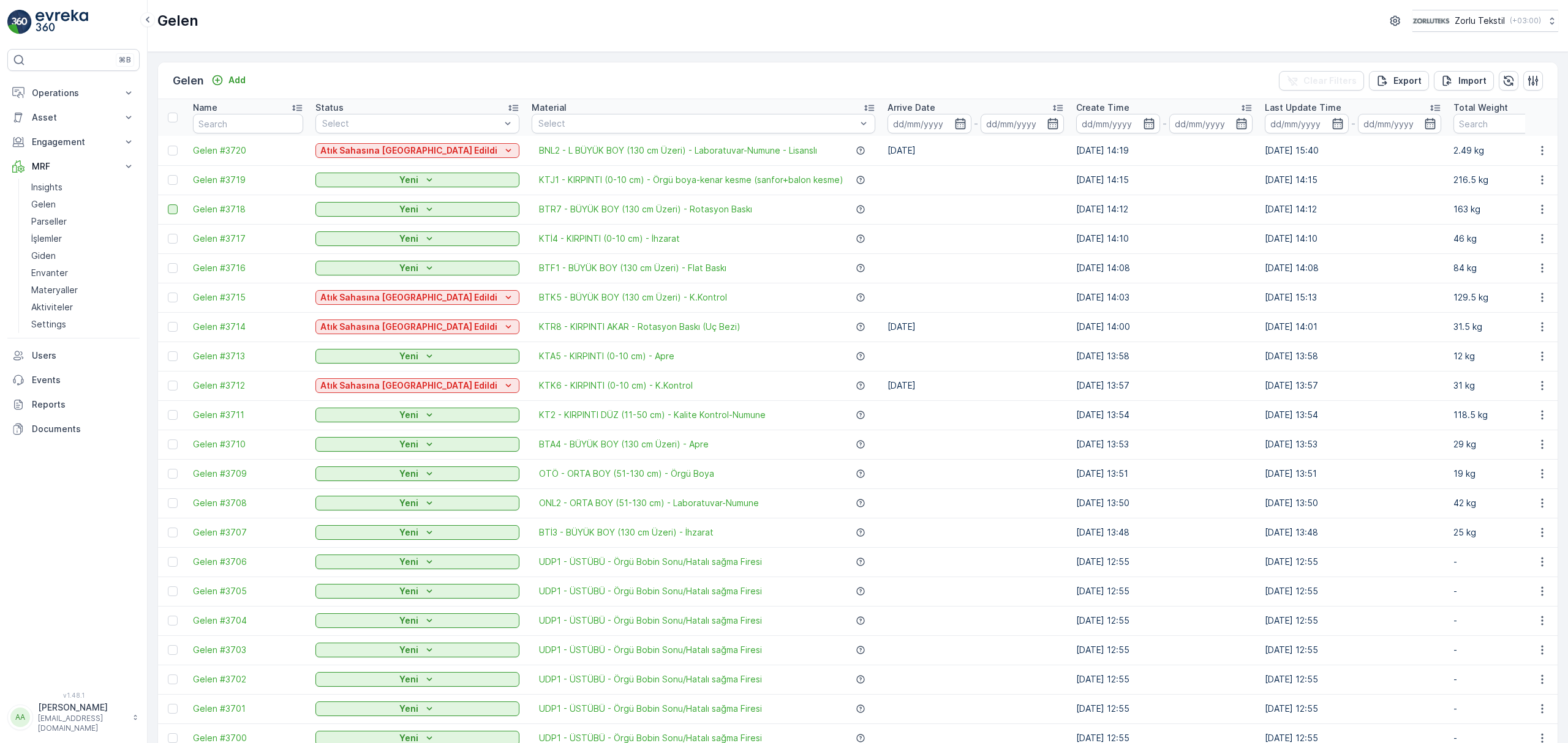
click at [173, 207] on div at bounding box center [173, 210] width 10 height 10
click at [168, 205] on input "checkbox" at bounding box center [168, 205] width 0 height 0
click at [176, 211] on icon at bounding box center [173, 210] width 9 height 9
click at [168, 205] on input "checkbox" at bounding box center [168, 205] width 0 height 0
click at [1226, 58] on div "Gelen Add Clear Filters Export Import Name Status Select Material Select Arrive…" at bounding box center [858, 398] width 1420 height 691
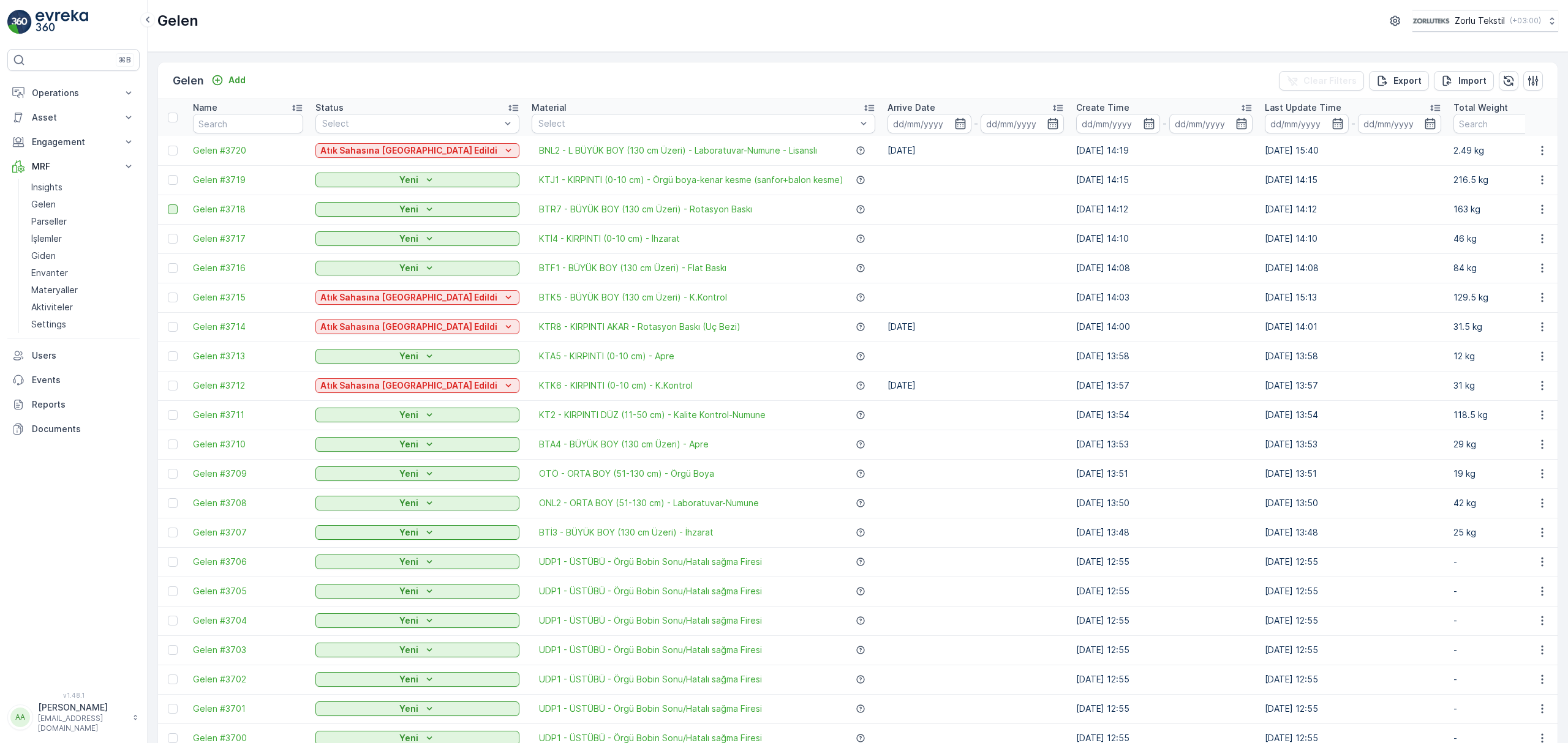
click at [331, 41] on div "Gelen Zorlu Tekstil ( +03:00 )" at bounding box center [858, 26] width 1420 height 52
click at [537, 38] on div "Gelen Zorlu Tekstil ( +03:00 )" at bounding box center [858, 26] width 1420 height 52
